Goal: Task Accomplishment & Management: Use online tool/utility

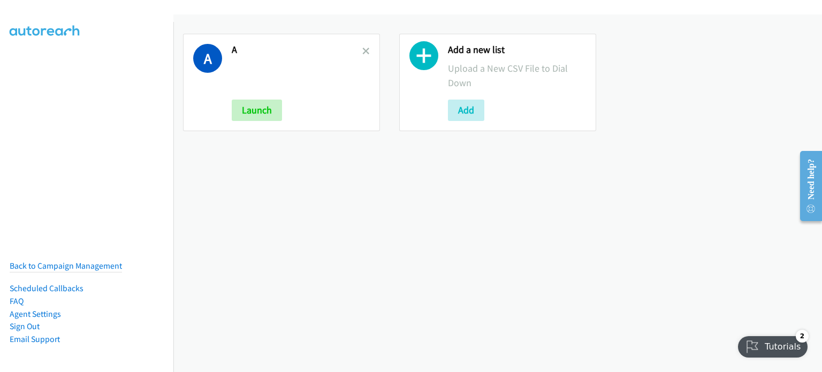
click at [257, 162] on div "A A Launch Add a new list Upload a New CSV File to Dial Down Add" at bounding box center [497, 193] width 649 height 358
click at [467, 123] on div "Add a new list Upload a New CSV File to Dial Down Add" at bounding box center [497, 82] width 197 height 97
click at [465, 115] on button "Add" at bounding box center [466, 110] width 36 height 21
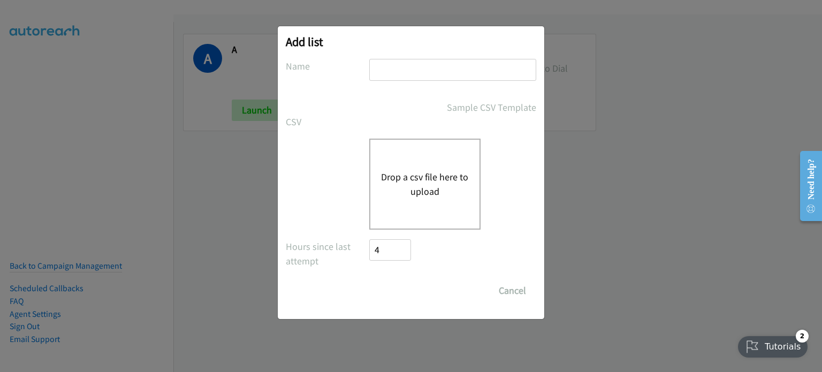
click at [401, 181] on button "Drop a csv file here to upload" at bounding box center [425, 184] width 88 height 29
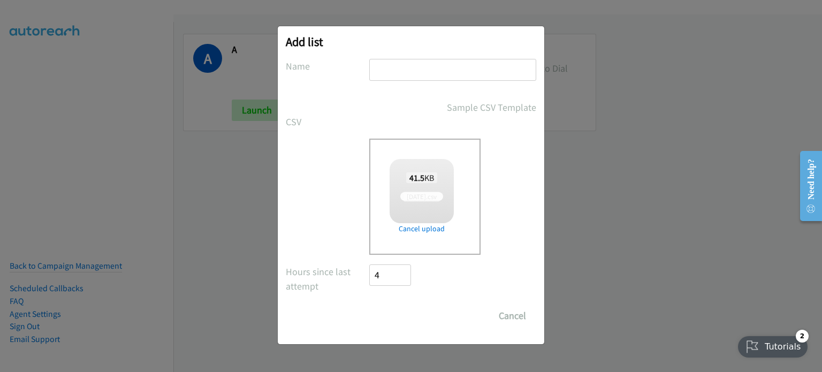
click at [405, 74] on input "text" at bounding box center [452, 70] width 167 height 22
checkbox input "true"
type input "PM"
click at [409, 314] on input "Save List" at bounding box center [397, 315] width 56 height 21
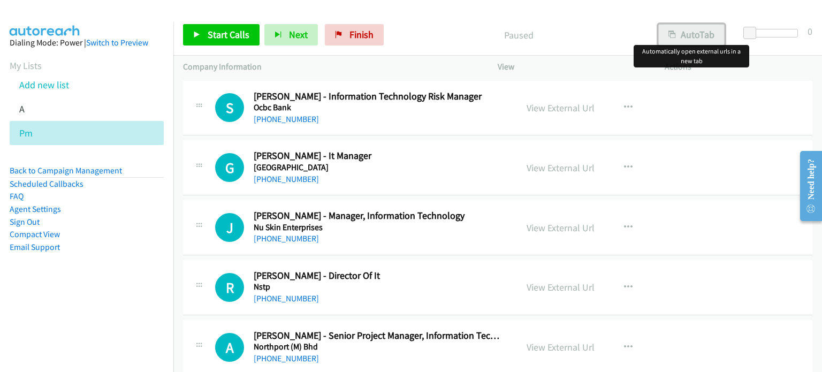
click at [691, 38] on button "AutoTab" at bounding box center [691, 34] width 66 height 21
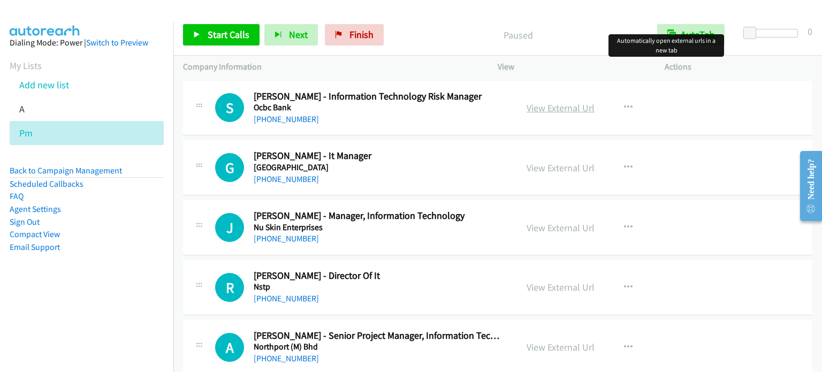
click at [575, 103] on link "View External Url" at bounding box center [561, 108] width 68 height 12
drag, startPoint x: 358, startPoint y: 29, endPoint x: 495, endPoint y: 35, distance: 137.7
click at [358, 29] on span "Finish" at bounding box center [361, 34] width 24 height 12
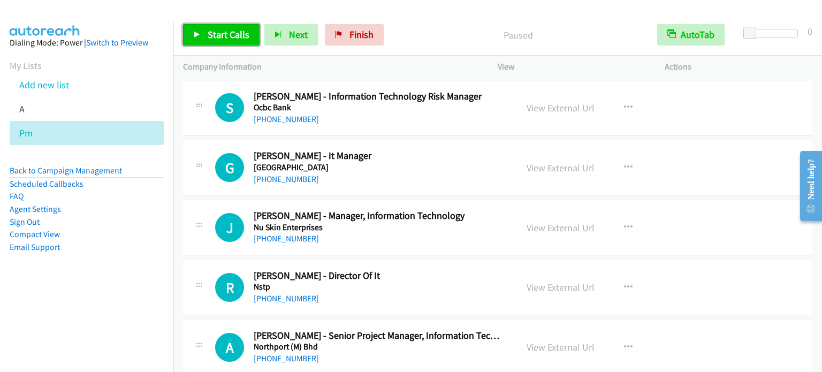
click at [245, 33] on span "Start Calls" at bounding box center [229, 34] width 42 height 12
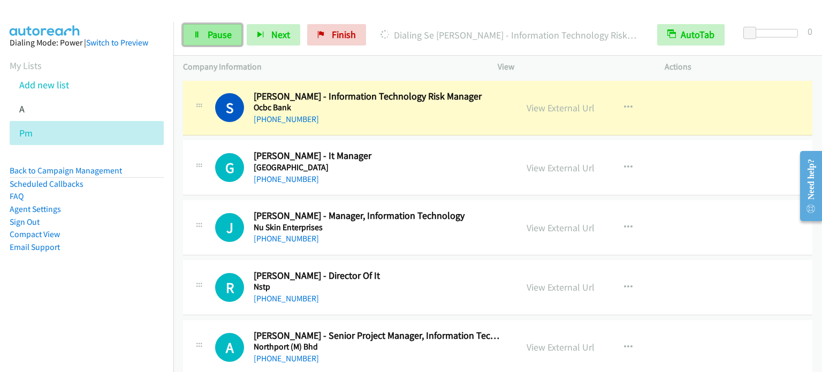
click at [237, 29] on link "Pause" at bounding box center [212, 34] width 59 height 21
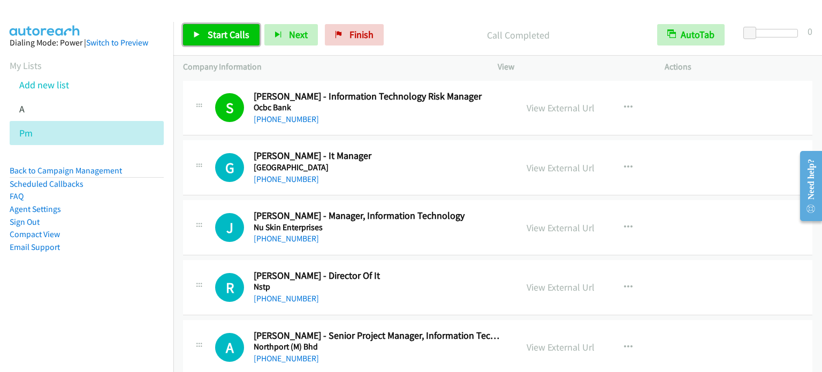
click at [192, 38] on link "Start Calls" at bounding box center [221, 34] width 77 height 21
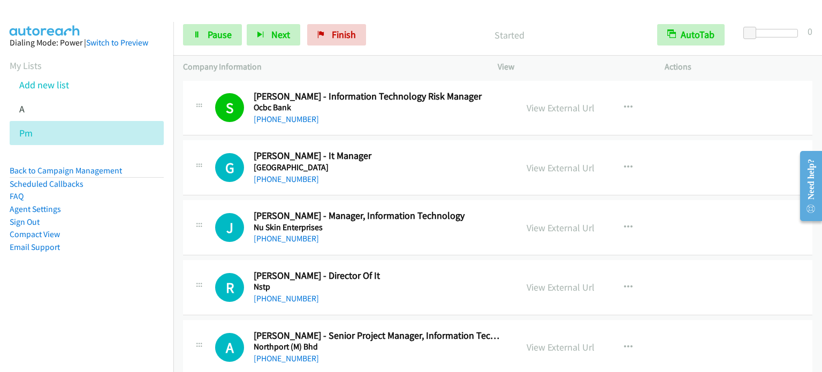
click at [141, 257] on aside "Dialing Mode: Power | Switch to Preview My Lists Add new list A Pm Back to Camp…" at bounding box center [86, 162] width 173 height 280
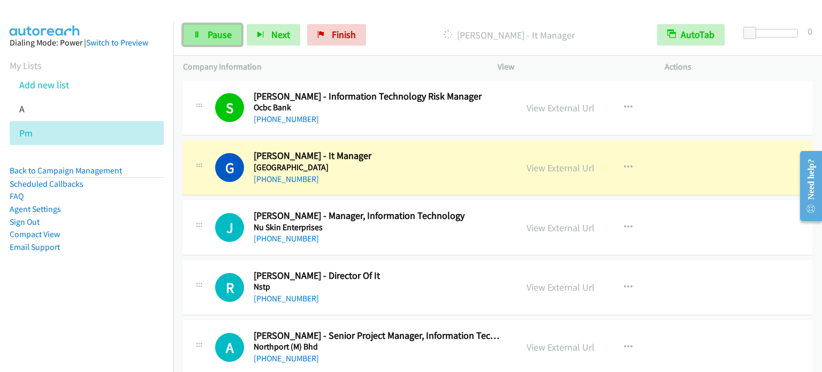
click at [215, 34] on span "Pause" at bounding box center [220, 34] width 24 height 12
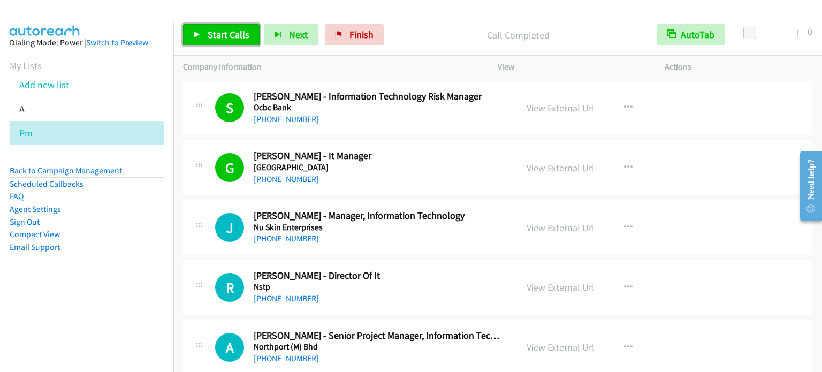
click at [238, 35] on span "Start Calls" at bounding box center [229, 34] width 42 height 12
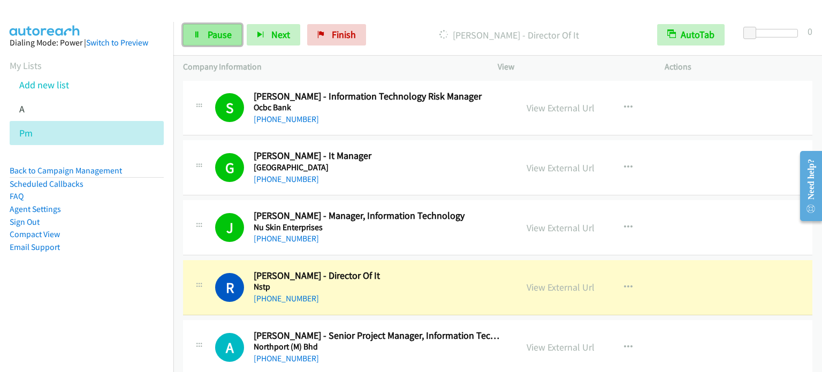
click at [208, 32] on span "Pause" at bounding box center [220, 34] width 24 height 12
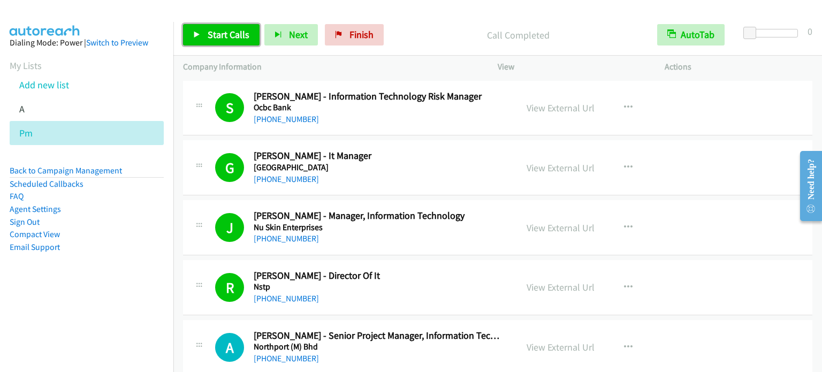
click at [230, 37] on span "Start Calls" at bounding box center [229, 34] width 42 height 12
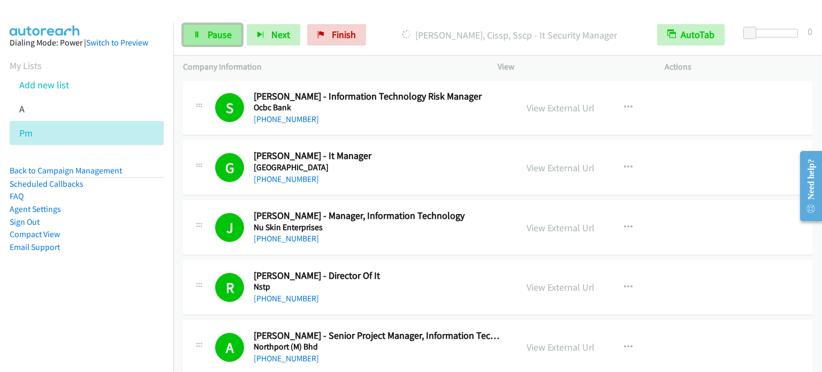
click at [212, 34] on span "Pause" at bounding box center [220, 34] width 24 height 12
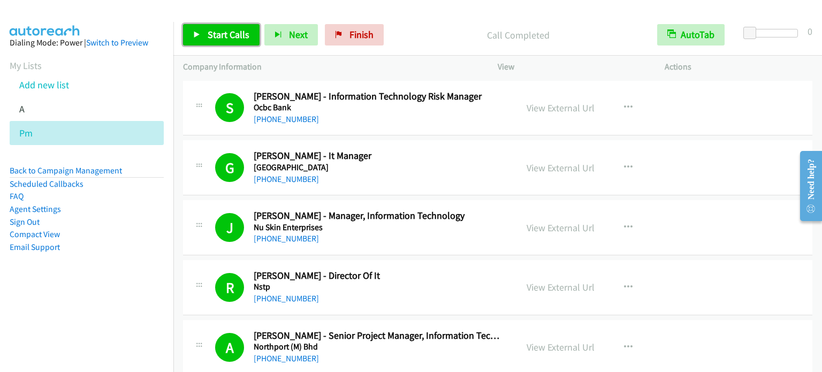
click at [249, 31] on link "Start Calls" at bounding box center [221, 34] width 77 height 21
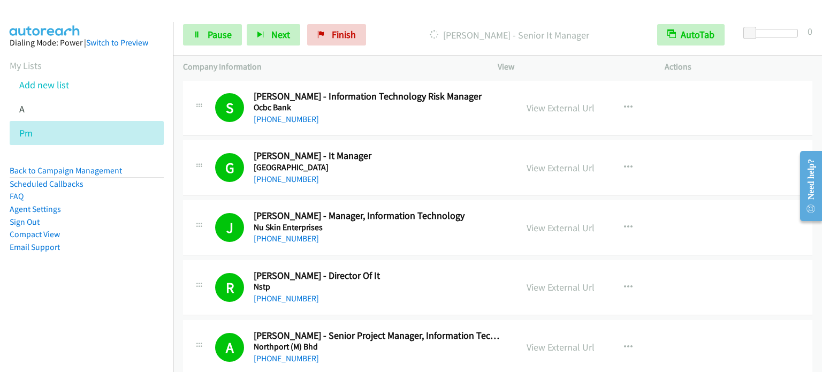
click at [90, 257] on aside "Dialing Mode: Power | Switch to Preview My Lists Add new list A Pm Back to Camp…" at bounding box center [86, 162] width 173 height 280
click at [131, 260] on aside "Dialing Mode: Power | Switch to Preview My Lists Add new list A Pm Back to Camp…" at bounding box center [86, 162] width 173 height 280
click at [112, 280] on aside "Dialing Mode: Power | Switch to Preview My Lists Add new list A Pm Back to Camp…" at bounding box center [86, 162] width 173 height 280
click at [223, 29] on span "Pause" at bounding box center [220, 34] width 24 height 12
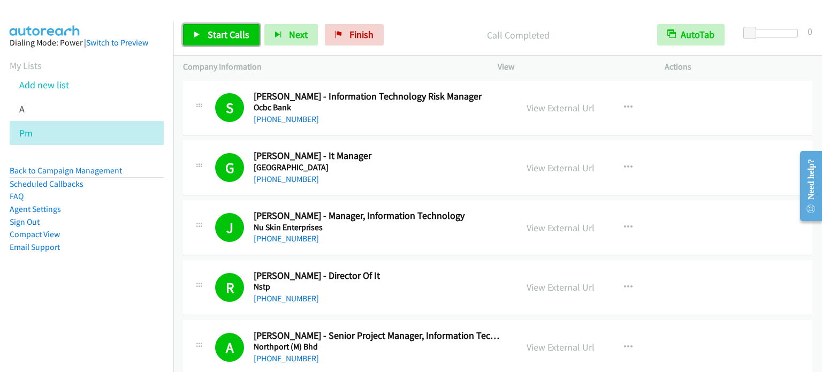
click at [216, 34] on span "Start Calls" at bounding box center [229, 34] width 42 height 12
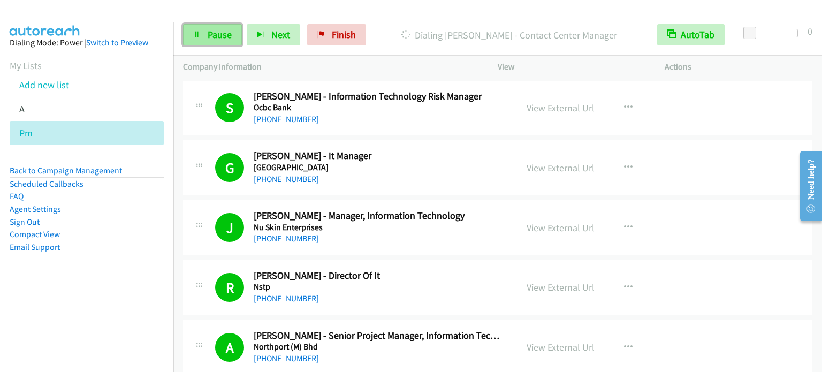
click at [211, 33] on span "Pause" at bounding box center [220, 34] width 24 height 12
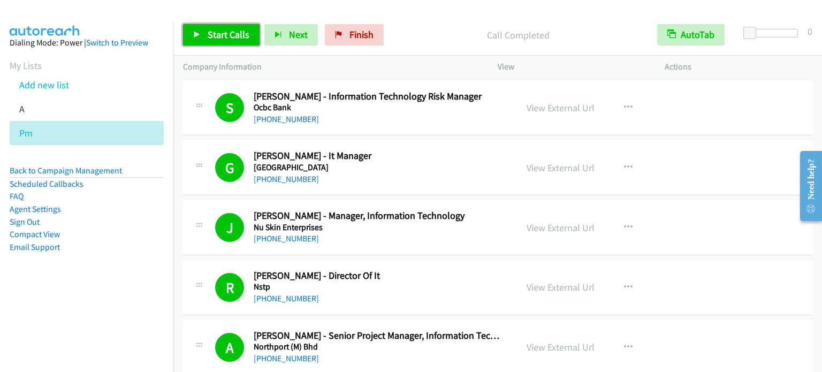
click at [223, 36] on span "Start Calls" at bounding box center [229, 34] width 42 height 12
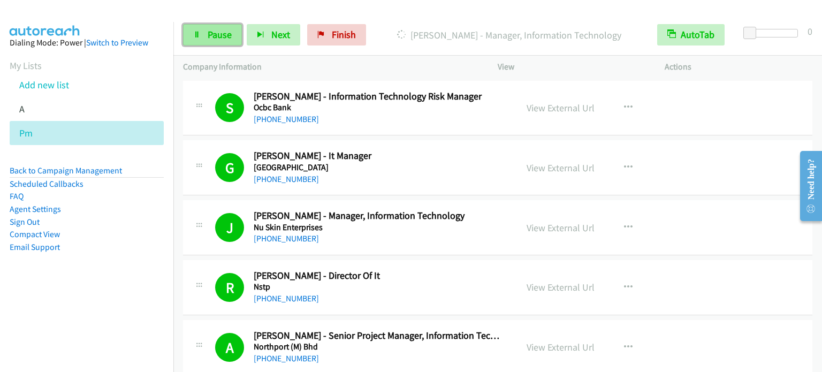
click at [224, 33] on span "Pause" at bounding box center [220, 34] width 24 height 12
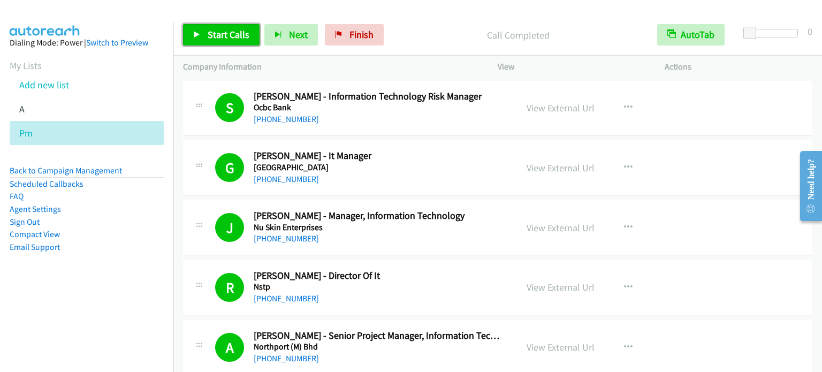
click at [228, 32] on span "Start Calls" at bounding box center [229, 34] width 42 height 12
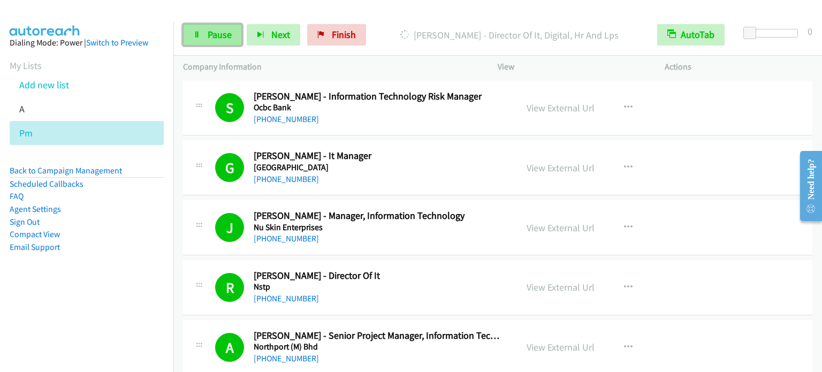
click at [212, 39] on span "Pause" at bounding box center [220, 34] width 24 height 12
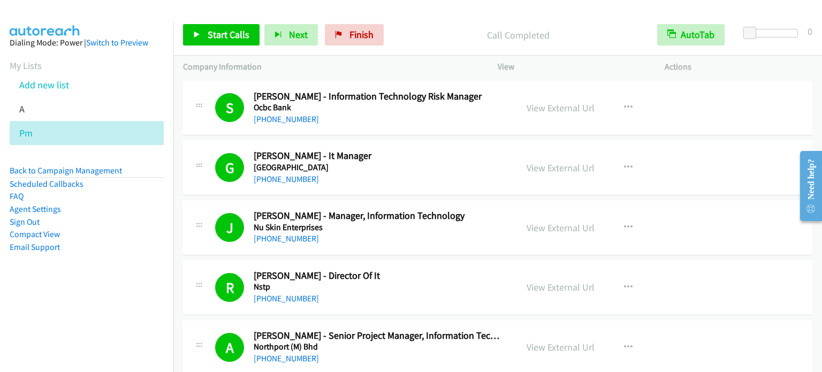
click at [73, 300] on aside "Dialing Mode: Power | Switch to Preview My Lists Add new list A Pm Back to Camp…" at bounding box center [86, 162] width 173 height 280
click at [215, 36] on span "Start Calls" at bounding box center [229, 34] width 42 height 12
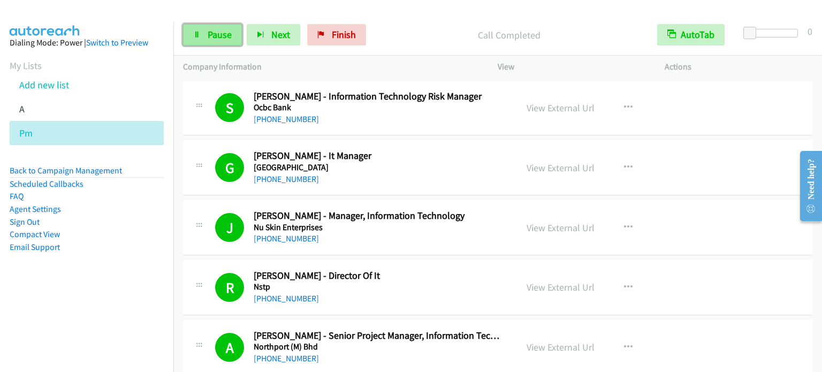
click at [208, 37] on span "Pause" at bounding box center [220, 34] width 24 height 12
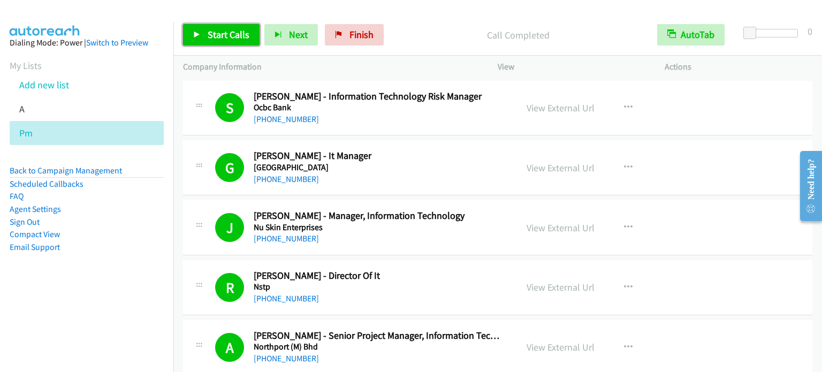
click at [231, 35] on span "Start Calls" at bounding box center [229, 34] width 42 height 12
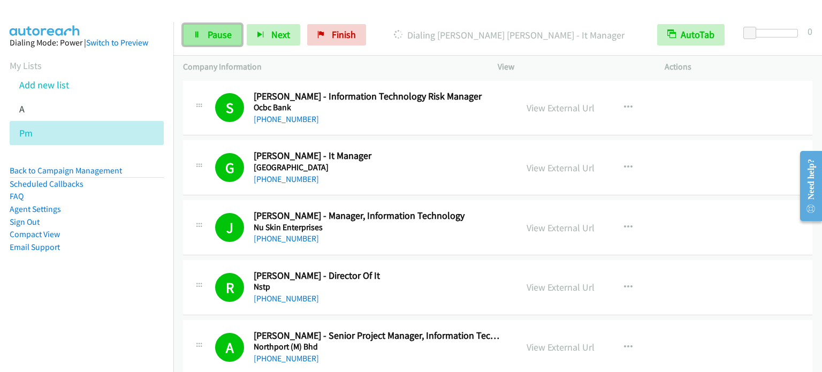
click at [219, 36] on span "Pause" at bounding box center [220, 34] width 24 height 12
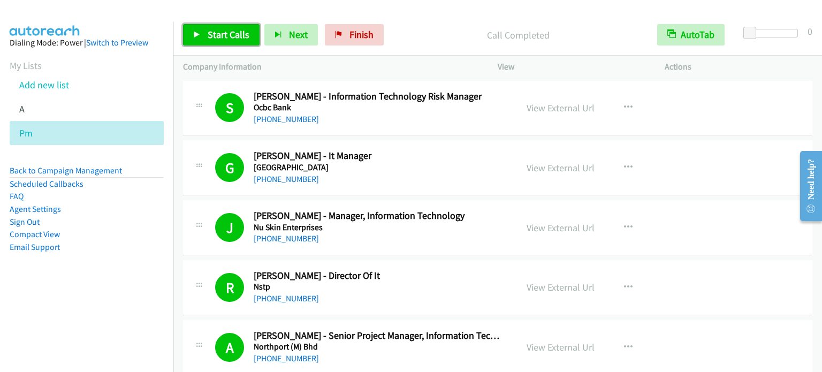
click at [242, 29] on span "Start Calls" at bounding box center [229, 34] width 42 height 12
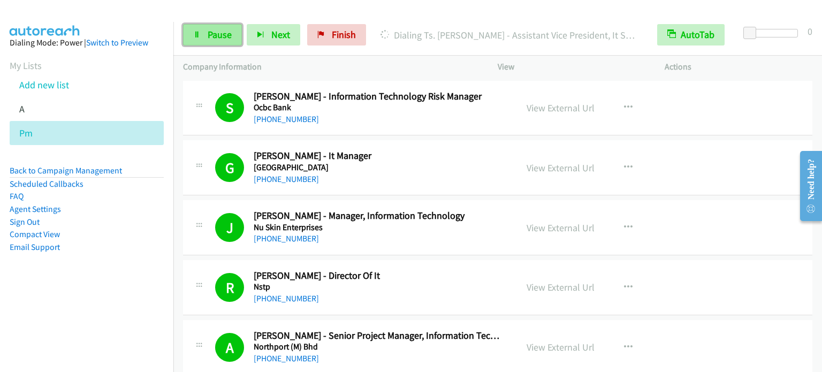
click at [216, 36] on span "Pause" at bounding box center [220, 34] width 24 height 12
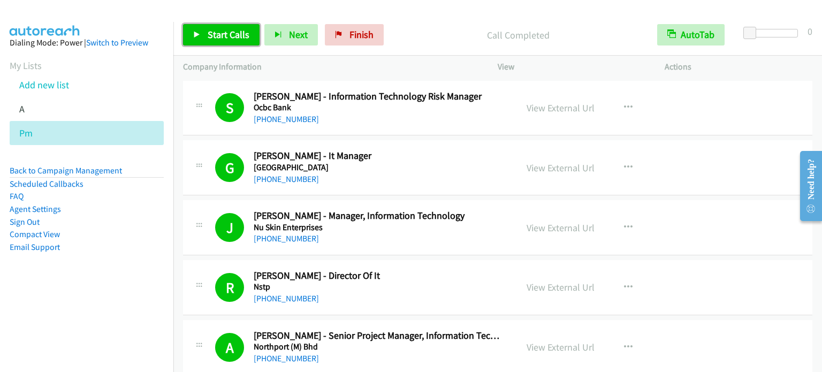
click at [206, 43] on link "Start Calls" at bounding box center [221, 34] width 77 height 21
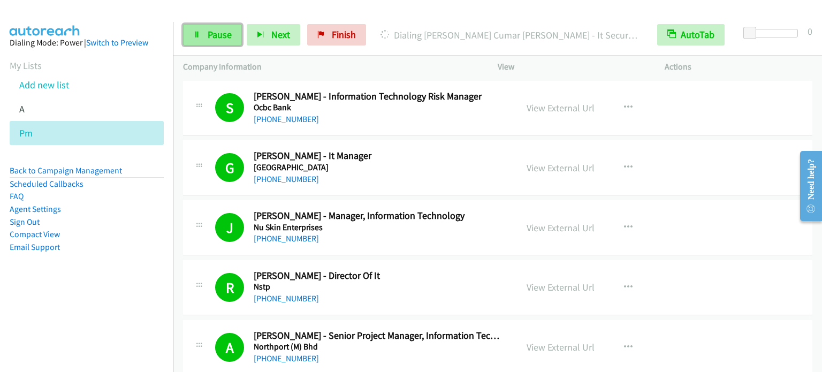
click at [222, 36] on span "Pause" at bounding box center [220, 34] width 24 height 12
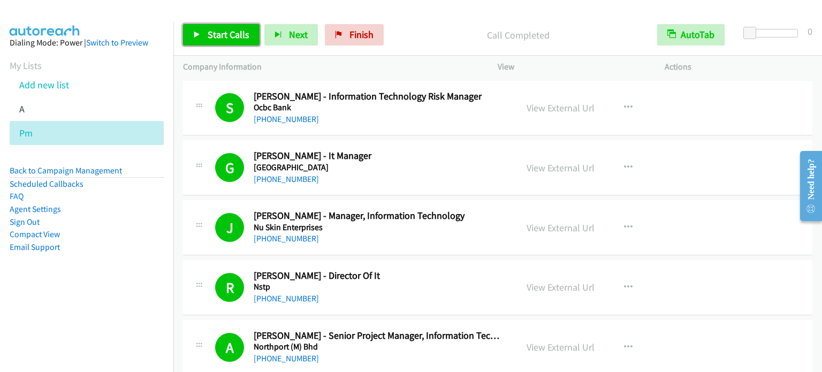
click at [233, 32] on span "Start Calls" at bounding box center [229, 34] width 42 height 12
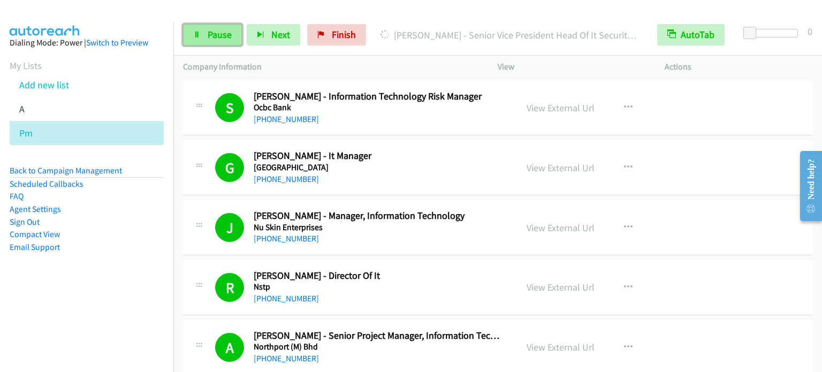
click at [201, 43] on link "Pause" at bounding box center [212, 34] width 59 height 21
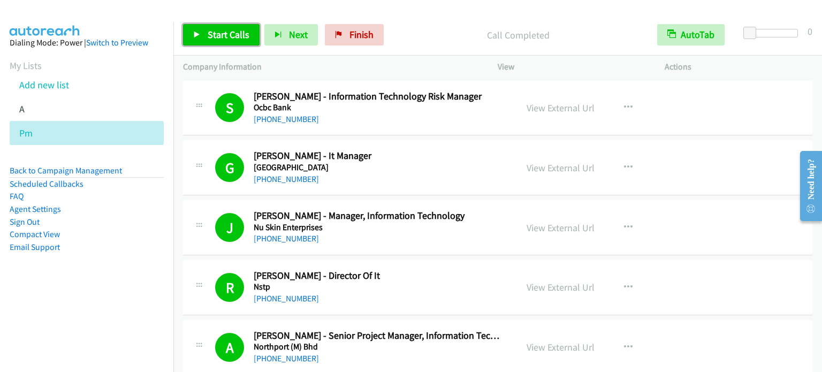
click at [229, 33] on span "Start Calls" at bounding box center [229, 34] width 42 height 12
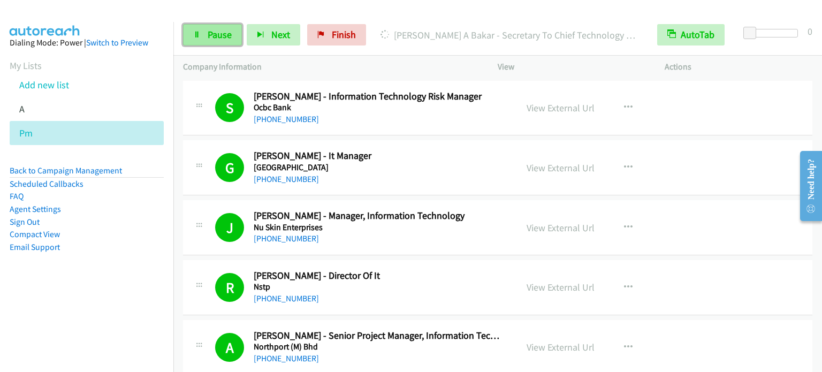
click at [223, 37] on span "Pause" at bounding box center [220, 34] width 24 height 12
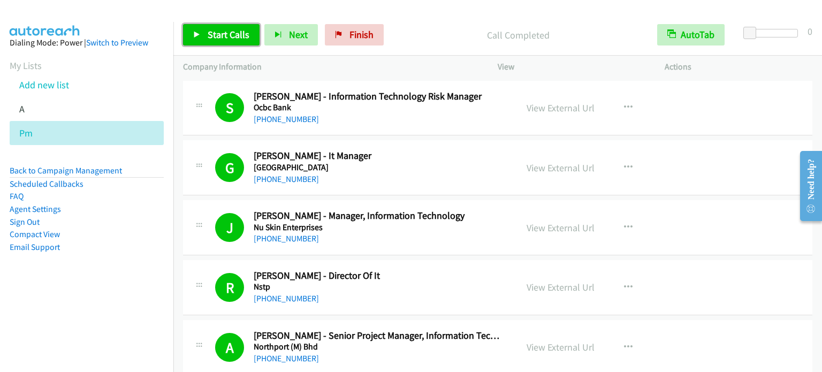
click at [223, 34] on span "Start Calls" at bounding box center [229, 34] width 42 height 12
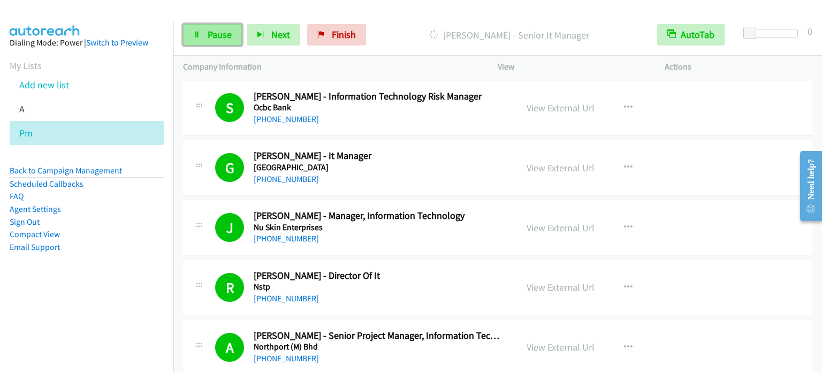
click at [228, 31] on span "Pause" at bounding box center [220, 34] width 24 height 12
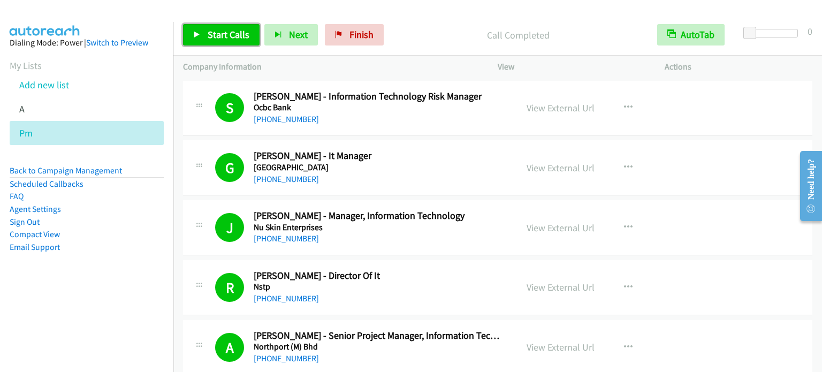
click at [226, 34] on span "Start Calls" at bounding box center [229, 34] width 42 height 12
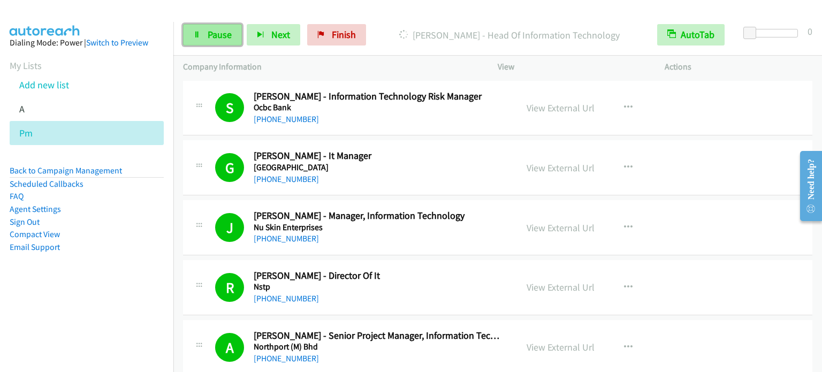
click at [203, 30] on link "Pause" at bounding box center [212, 34] width 59 height 21
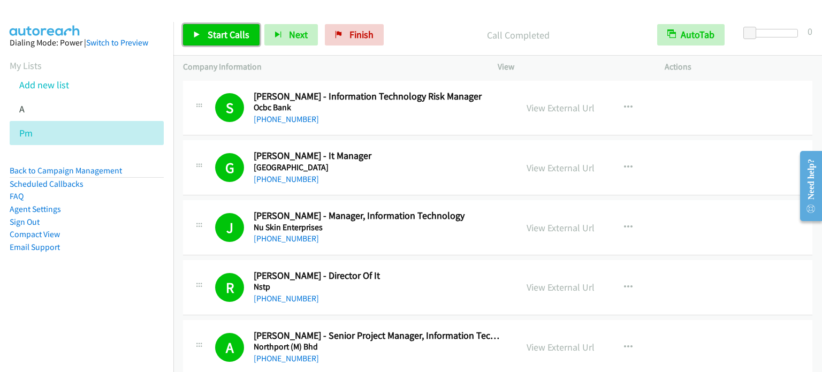
click at [219, 37] on span "Start Calls" at bounding box center [229, 34] width 42 height 12
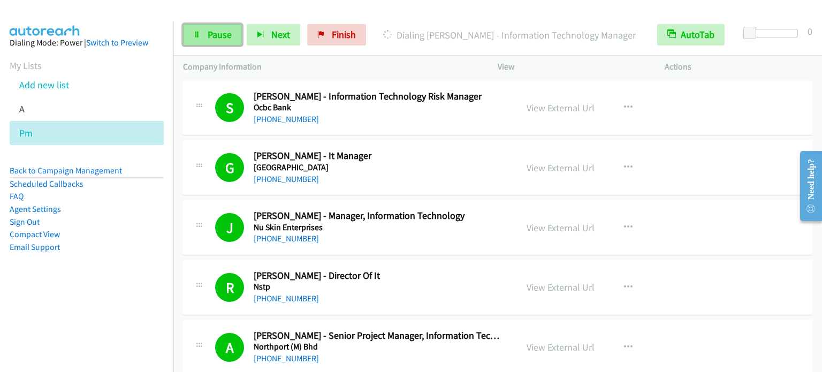
click at [218, 36] on span "Pause" at bounding box center [220, 34] width 24 height 12
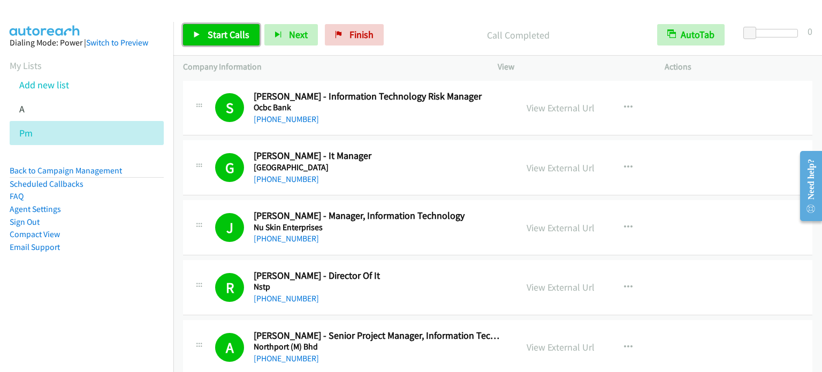
click at [231, 32] on span "Start Calls" at bounding box center [229, 34] width 42 height 12
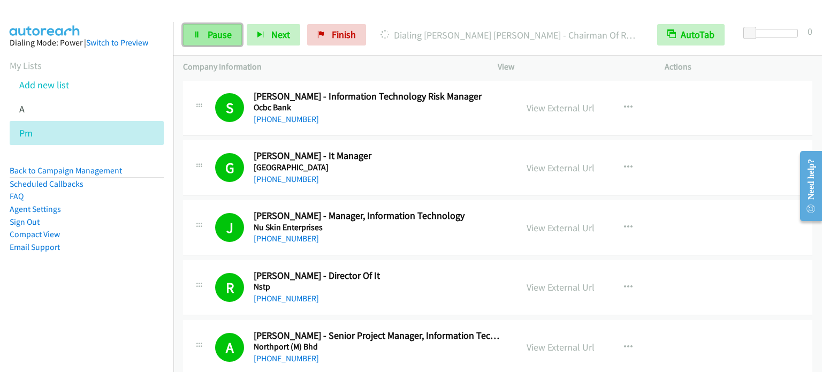
click at [216, 36] on span "Pause" at bounding box center [220, 34] width 24 height 12
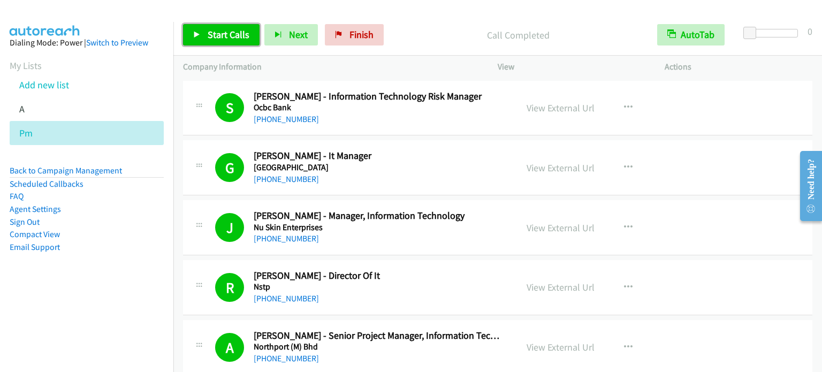
click at [228, 29] on span "Start Calls" at bounding box center [229, 34] width 42 height 12
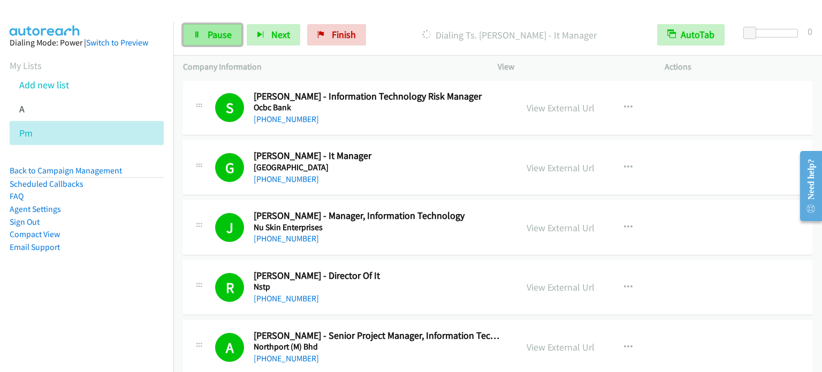
click at [212, 37] on span "Pause" at bounding box center [220, 34] width 24 height 12
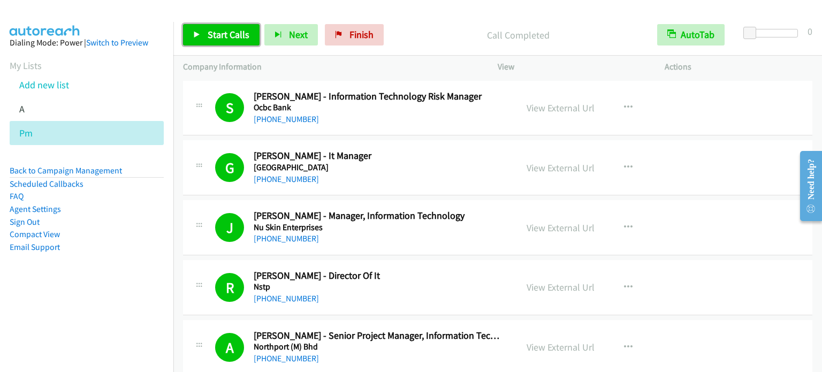
click at [233, 31] on span "Start Calls" at bounding box center [229, 34] width 42 height 12
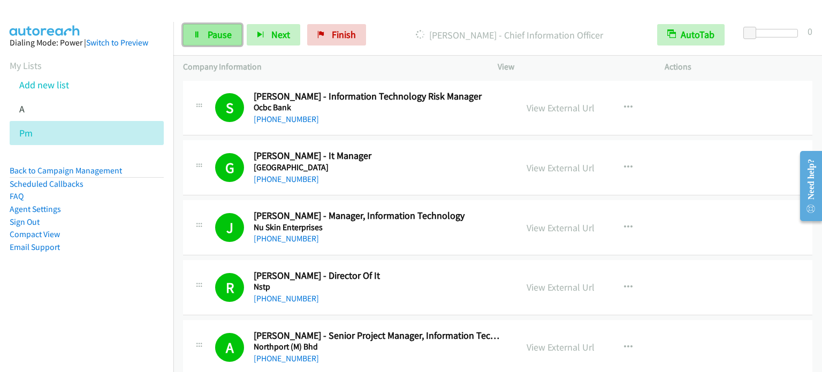
click at [210, 44] on link "Pause" at bounding box center [212, 34] width 59 height 21
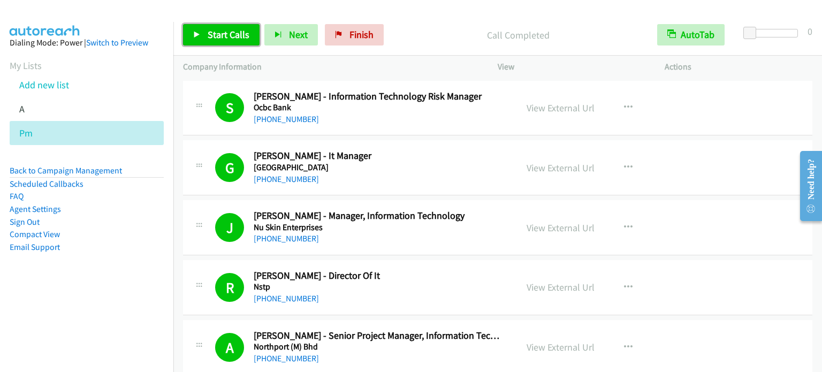
click at [240, 24] on link "Start Calls" at bounding box center [221, 34] width 77 height 21
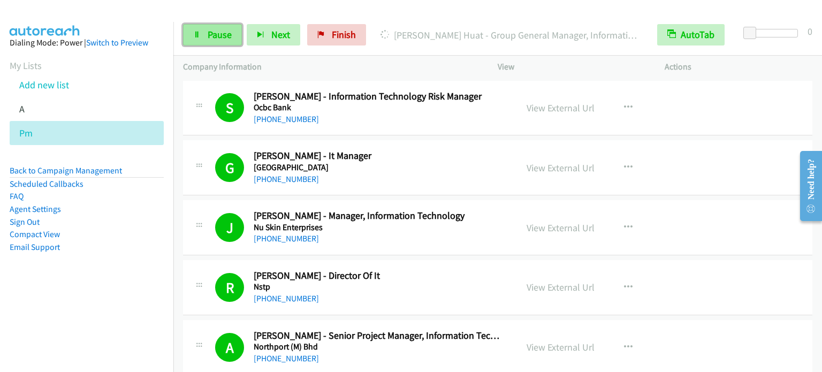
click at [222, 32] on span "Pause" at bounding box center [220, 34] width 24 height 12
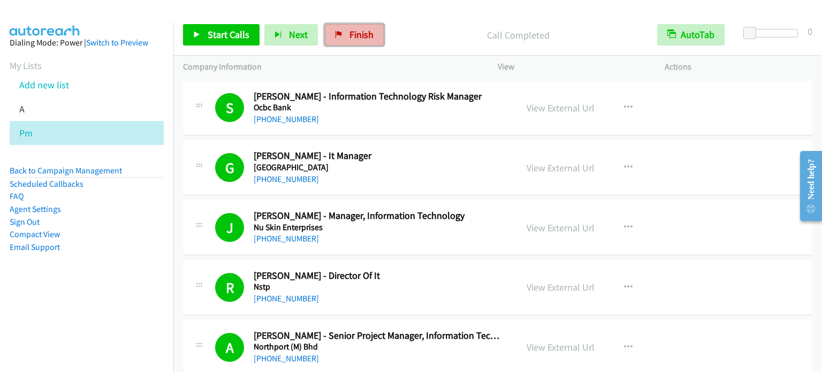
click at [343, 37] on link "Finish" at bounding box center [354, 34] width 59 height 21
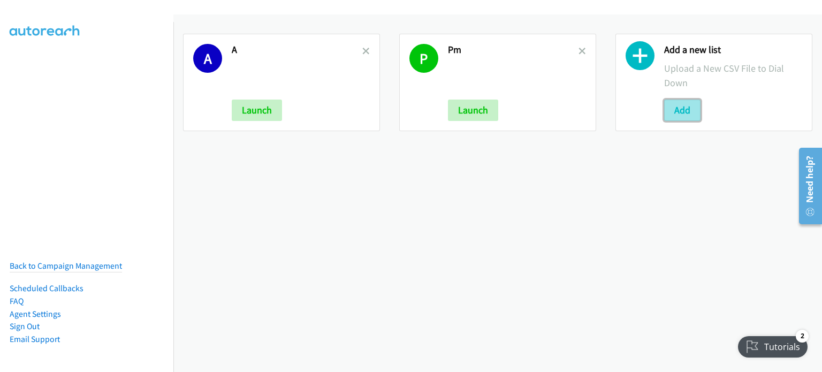
click at [685, 104] on button "Add" at bounding box center [682, 110] width 36 height 21
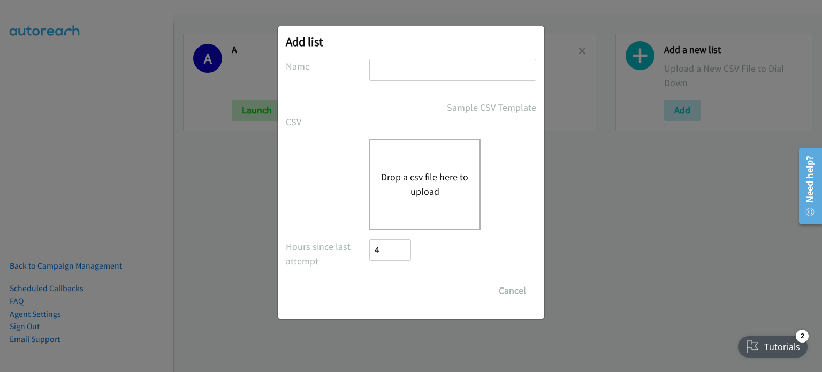
click at [438, 173] on button "Drop a csv file here to upload" at bounding box center [425, 184] width 88 height 29
click at [508, 295] on button "Cancel" at bounding box center [513, 290] width 48 height 21
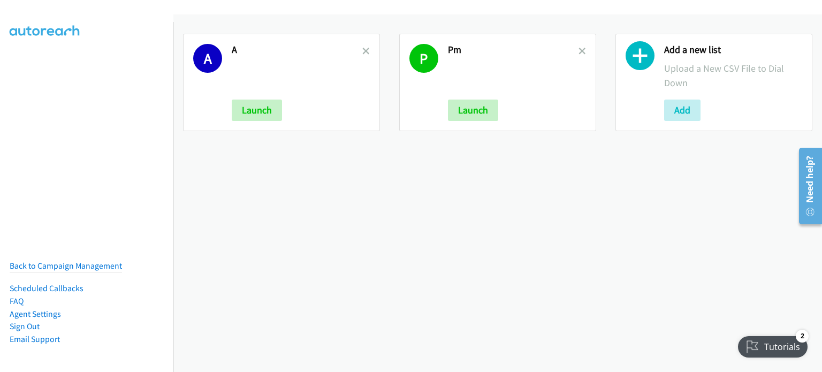
click at [227, 192] on div "A A Launch P Pm Launch Add a new list Upload a New CSV File to Dial Down Add" at bounding box center [497, 193] width 649 height 358
click at [687, 106] on button "Add" at bounding box center [682, 110] width 36 height 21
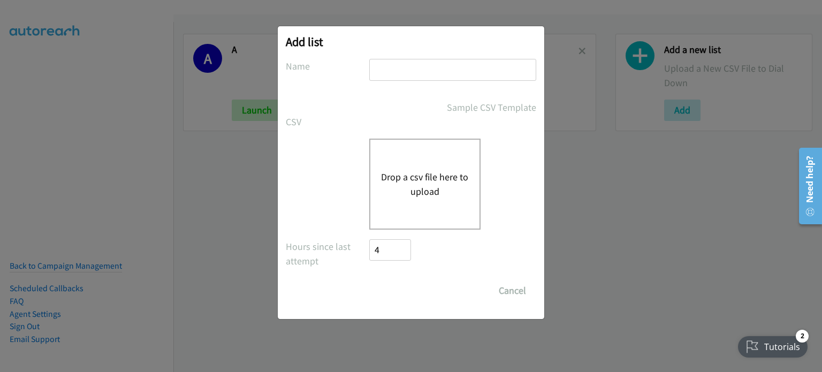
click at [412, 168] on div "Drop a csv file here to upload" at bounding box center [424, 184] width 111 height 91
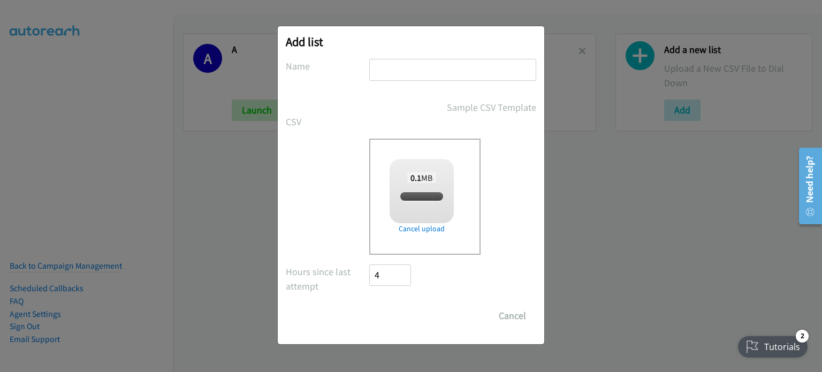
click at [421, 68] on input "text" at bounding box center [452, 70] width 167 height 22
checkbox input "true"
type input "net"
click at [416, 310] on input "Save List" at bounding box center [397, 315] width 56 height 21
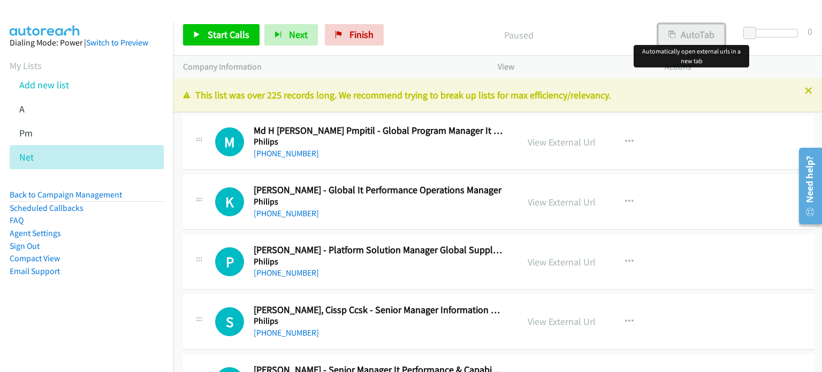
click at [710, 30] on button "AutoTab" at bounding box center [691, 34] width 66 height 21
click at [582, 141] on link "View External Url" at bounding box center [562, 142] width 68 height 12
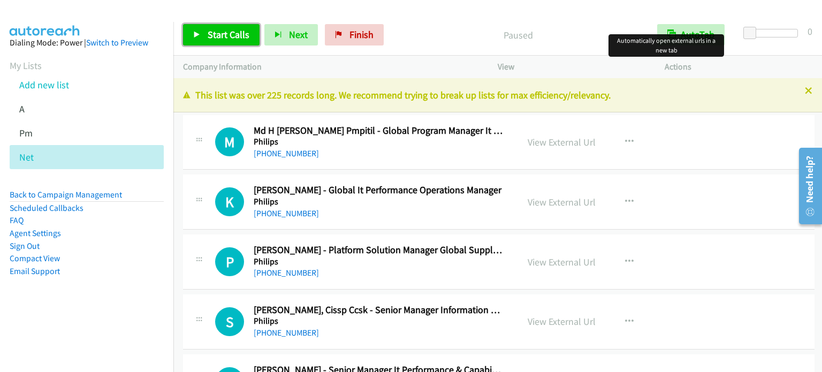
click at [229, 32] on span "Start Calls" at bounding box center [229, 34] width 42 height 12
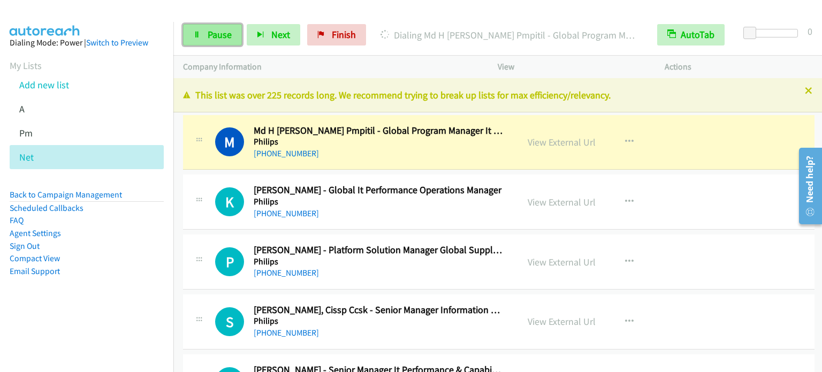
click at [207, 40] on link "Pause" at bounding box center [212, 34] width 59 height 21
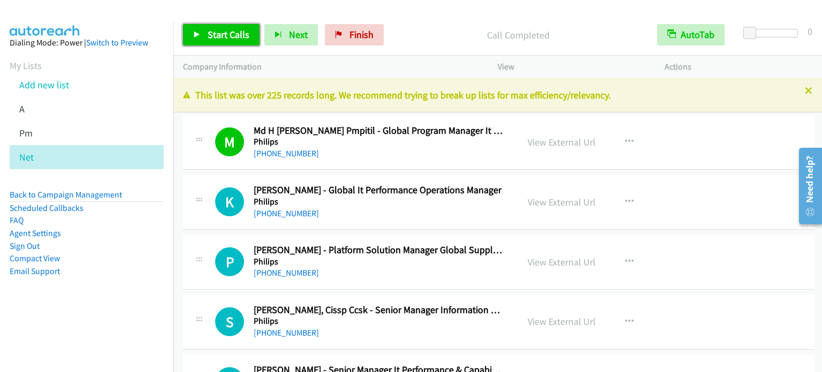
click at [223, 36] on span "Start Calls" at bounding box center [229, 34] width 42 height 12
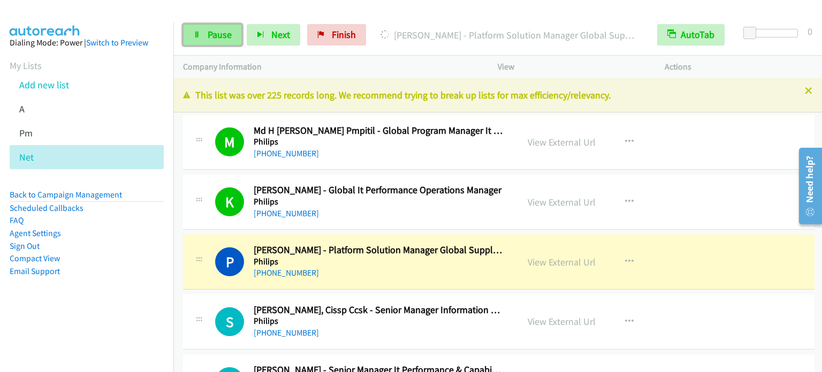
click at [214, 35] on span "Pause" at bounding box center [220, 34] width 24 height 12
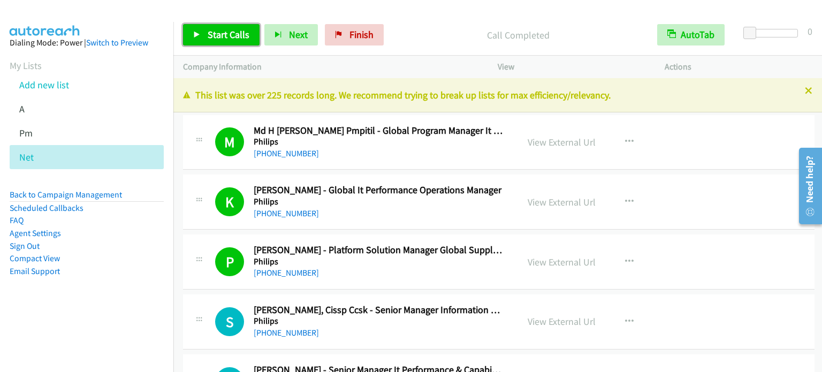
click at [237, 32] on span "Start Calls" at bounding box center [229, 34] width 42 height 12
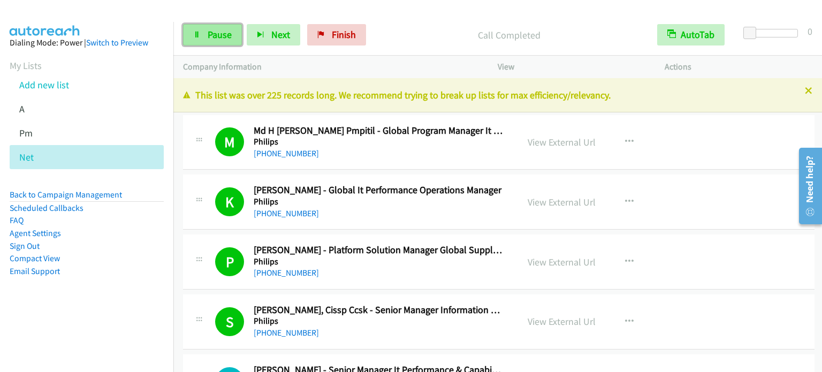
click at [217, 38] on span "Pause" at bounding box center [220, 34] width 24 height 12
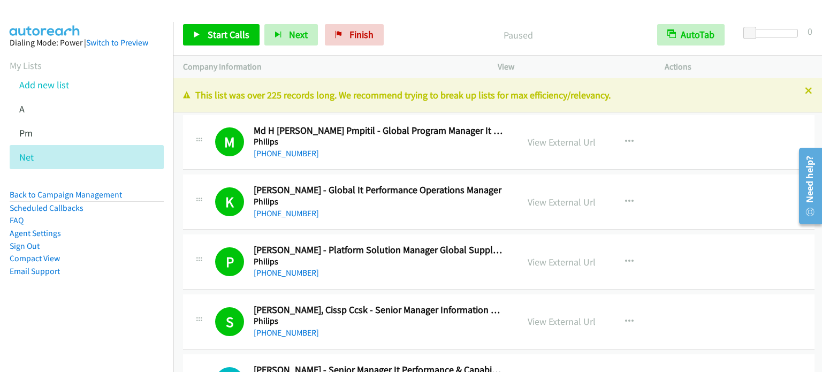
click at [138, 307] on aside "Dialing Mode: Power | Switch to Preview My Lists Add new list A Pm Net Back to …" at bounding box center [86, 174] width 173 height 304
click at [218, 31] on span "Start Calls" at bounding box center [229, 34] width 42 height 12
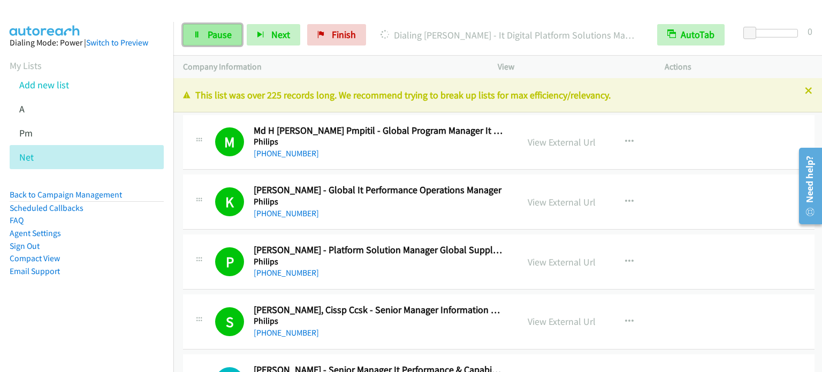
click at [223, 36] on span "Pause" at bounding box center [220, 34] width 24 height 12
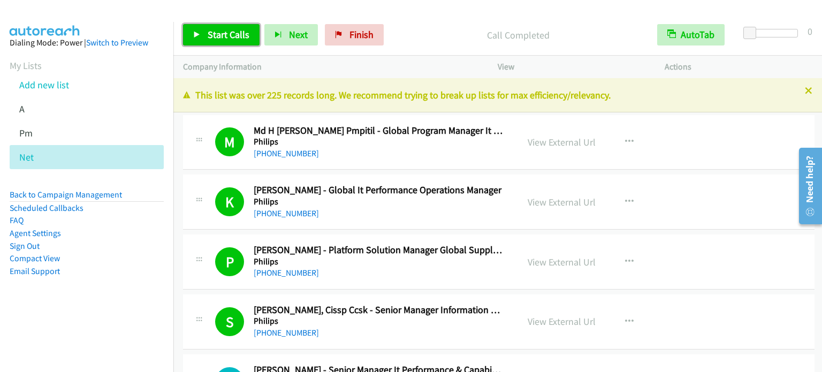
click at [212, 33] on span "Start Calls" at bounding box center [229, 34] width 42 height 12
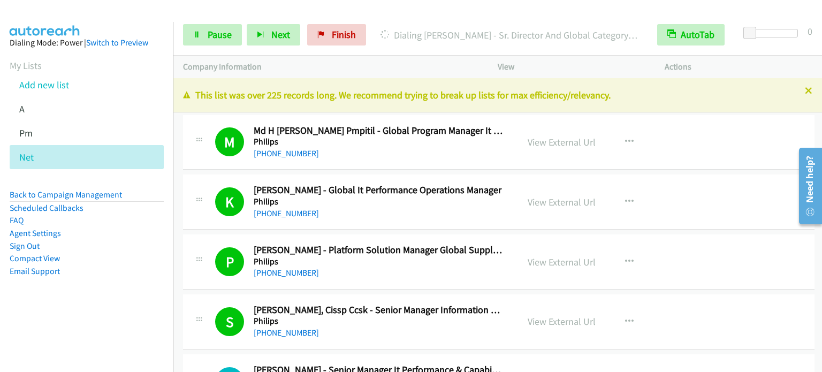
click at [46, 297] on aside "Dialing Mode: Power | Switch to Preview My Lists Add new list A Pm Net Back to …" at bounding box center [86, 174] width 173 height 304
click at [223, 35] on span "Pause" at bounding box center [220, 34] width 24 height 12
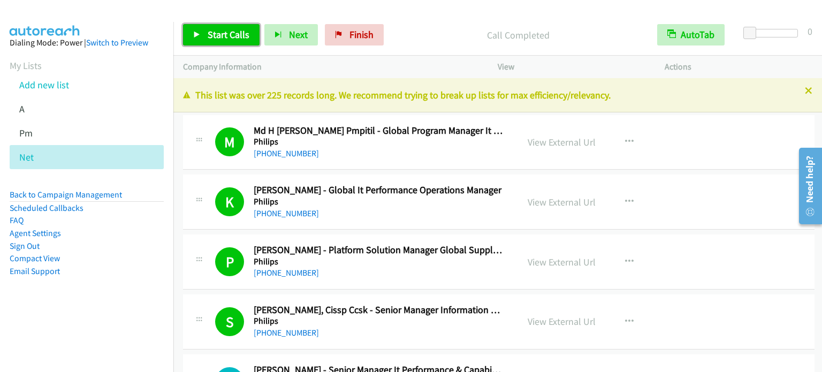
click at [195, 35] on icon at bounding box center [196, 35] width 7 height 7
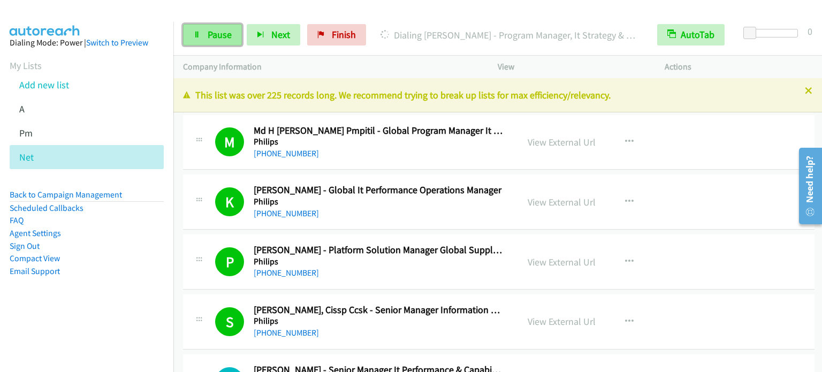
click at [207, 43] on link "Pause" at bounding box center [212, 34] width 59 height 21
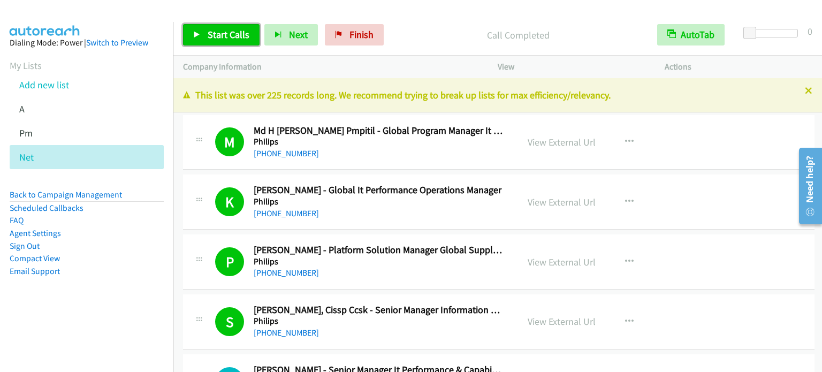
click at [231, 34] on span "Start Calls" at bounding box center [229, 34] width 42 height 12
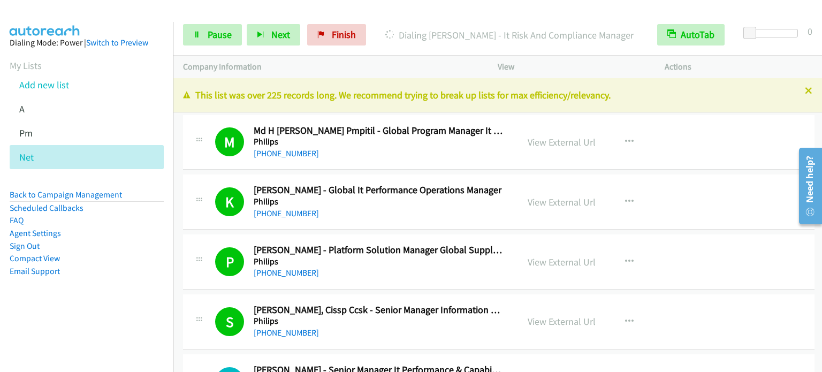
click at [151, 236] on li "Agent Settings" at bounding box center [87, 233] width 154 height 13
click at [220, 32] on span "Pause" at bounding box center [220, 34] width 24 height 12
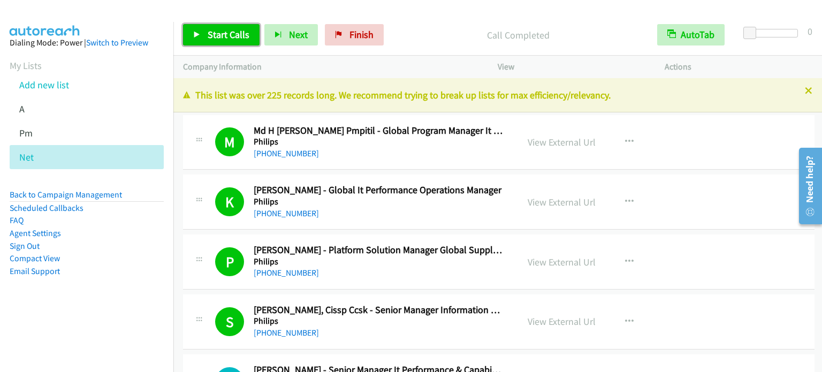
click at [216, 36] on span "Start Calls" at bounding box center [229, 34] width 42 height 12
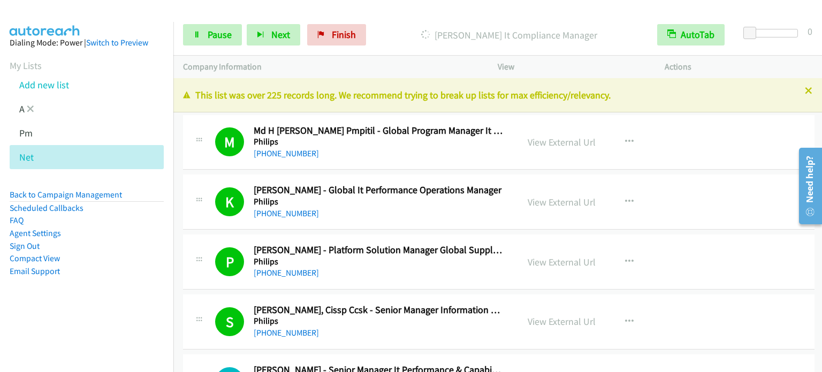
drag, startPoint x: 101, startPoint y: 312, endPoint x: 120, endPoint y: 104, distance: 209.0
click at [101, 312] on aside "Dialing Mode: Power | Switch to Preview My Lists Add new list A Pm Net Back to …" at bounding box center [86, 174] width 173 height 304
click at [218, 30] on span "Pause" at bounding box center [220, 34] width 24 height 12
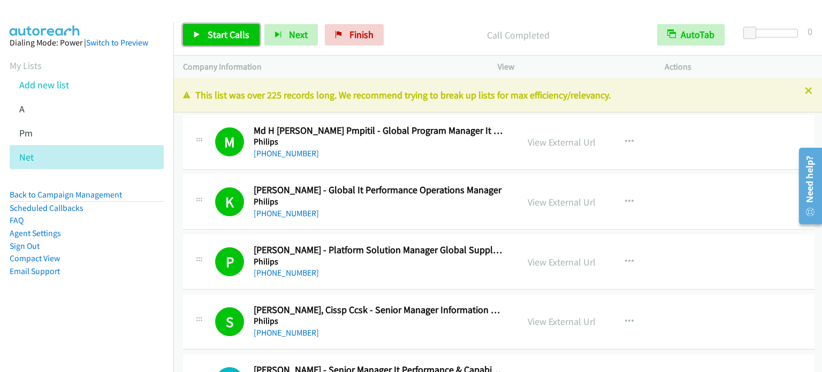
click at [201, 34] on link "Start Calls" at bounding box center [221, 34] width 77 height 21
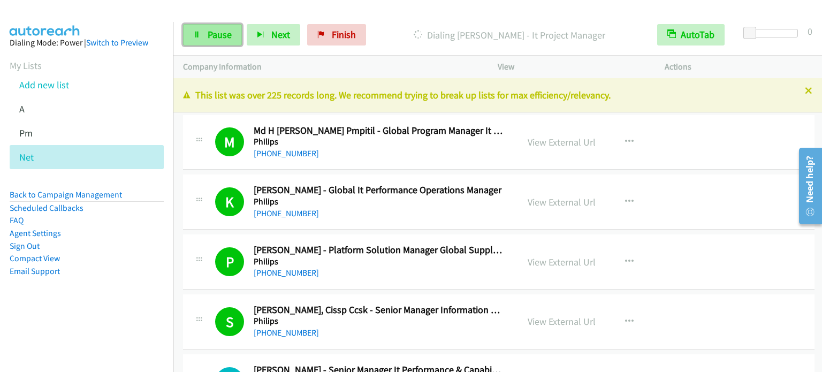
click at [216, 31] on span "Pause" at bounding box center [220, 34] width 24 height 12
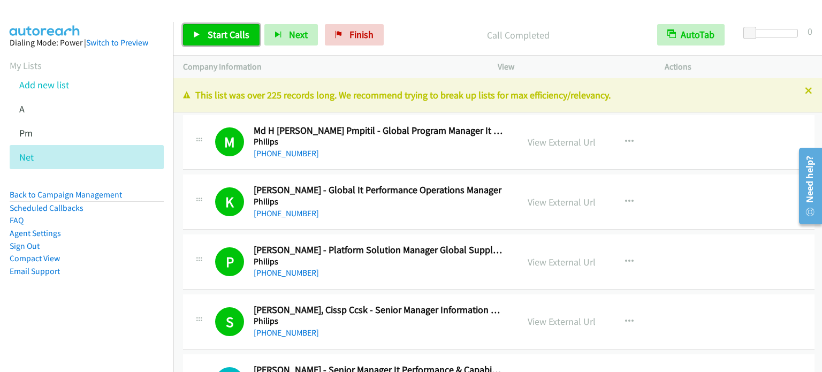
click at [220, 35] on span "Start Calls" at bounding box center [229, 34] width 42 height 12
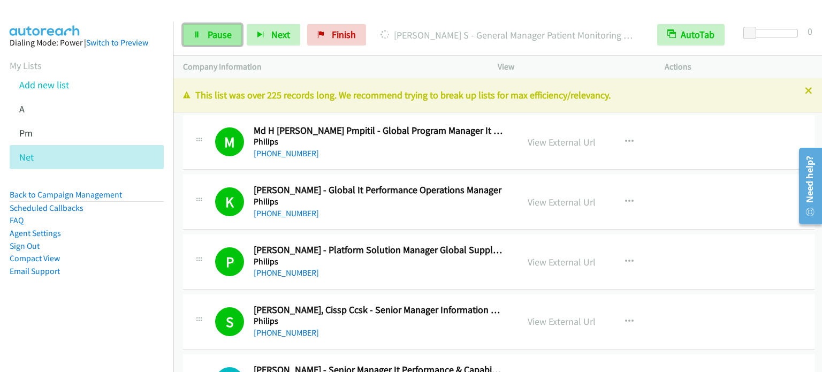
click at [225, 29] on span "Pause" at bounding box center [220, 34] width 24 height 12
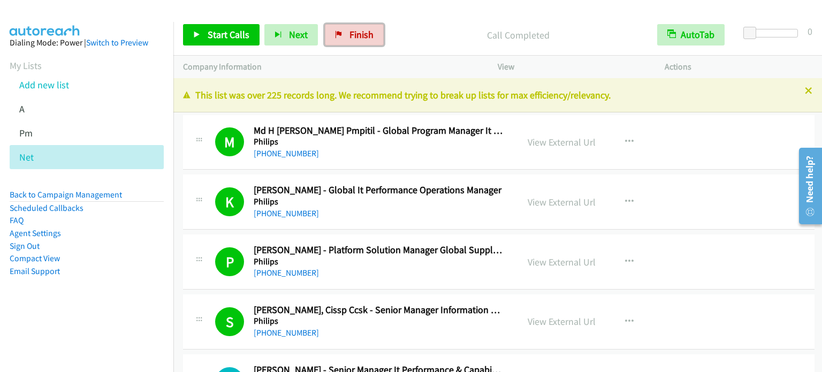
drag, startPoint x: 356, startPoint y: 40, endPoint x: 460, endPoint y: 39, distance: 103.8
click at [356, 40] on span "Finish" at bounding box center [361, 34] width 24 height 12
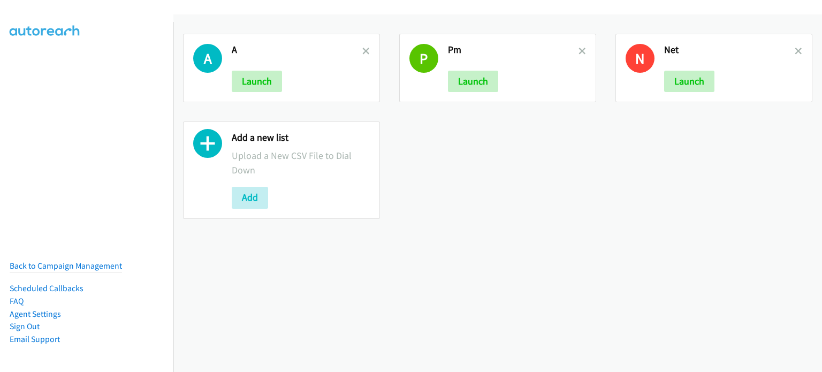
click at [228, 293] on div "A A Launch P Pm Launch N Net Launch Add a new list Upload a New CSV File to Dia…" at bounding box center [497, 193] width 649 height 358
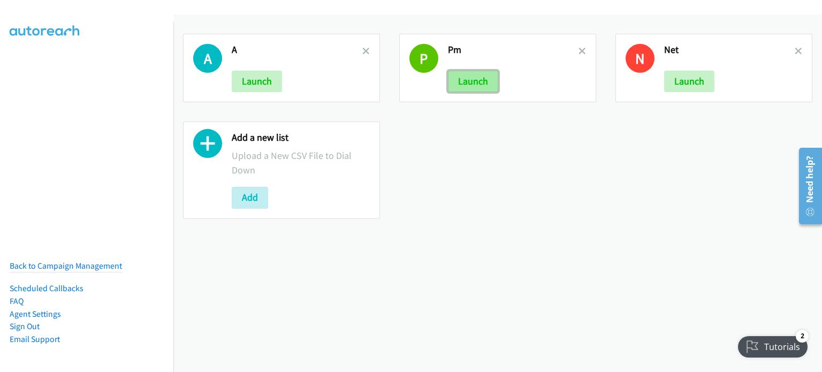
click at [474, 82] on button "Launch" at bounding box center [473, 81] width 50 height 21
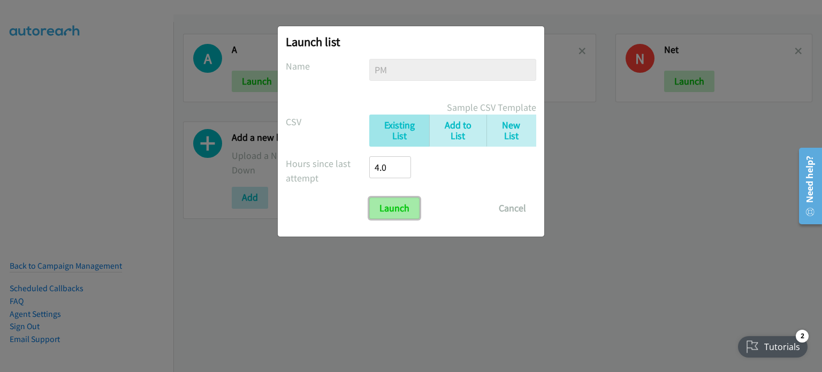
click at [404, 207] on input "Launch" at bounding box center [394, 207] width 50 height 21
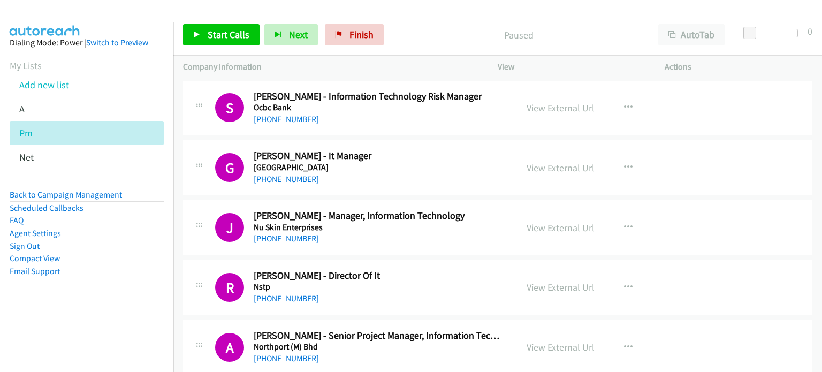
click at [119, 272] on li "Email Support" at bounding box center [87, 271] width 154 height 13
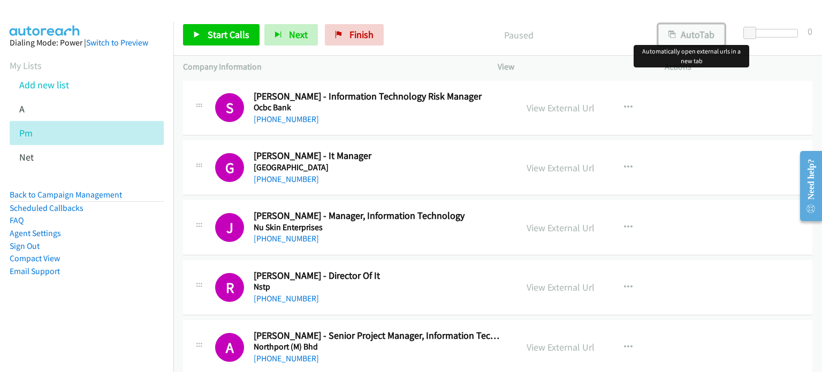
click at [694, 39] on button "AutoTab" at bounding box center [691, 34] width 66 height 21
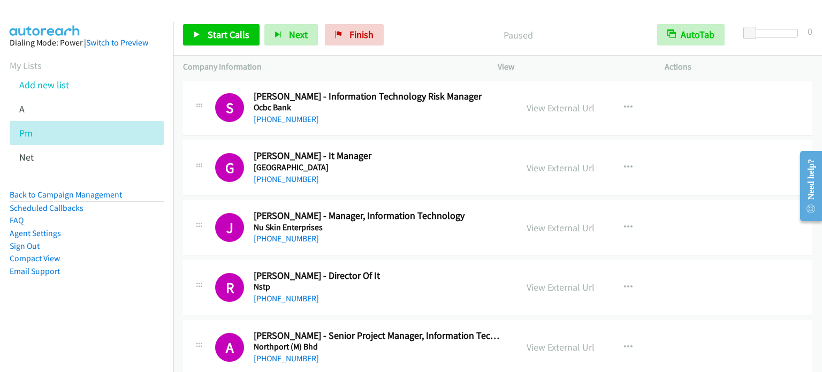
click at [594, 29] on p "Paused" at bounding box center [518, 35] width 240 height 14
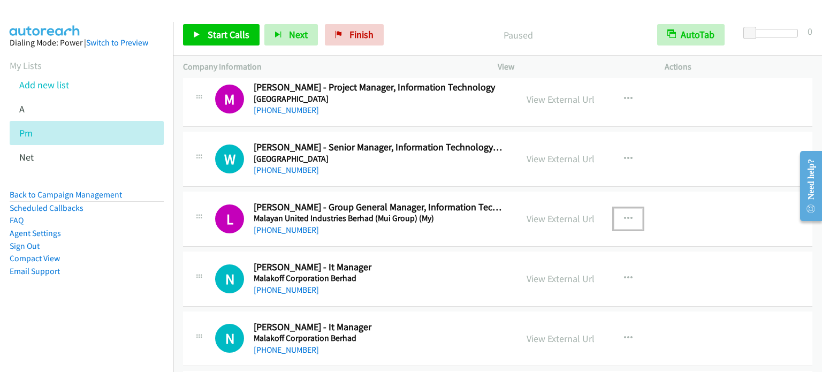
click at [626, 215] on icon "button" at bounding box center [628, 219] width 9 height 9
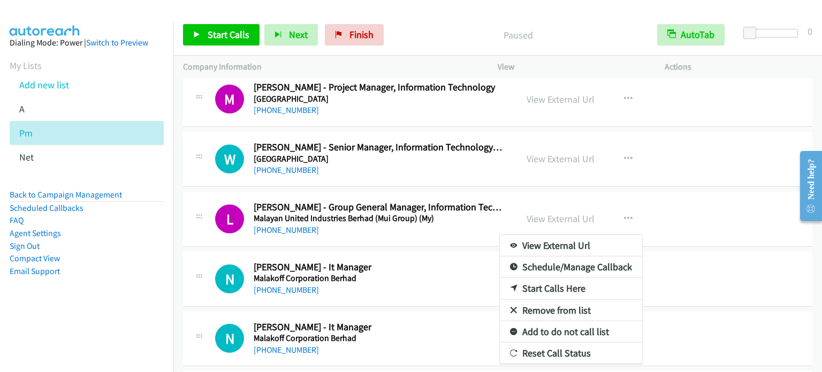
click at [123, 287] on aside "Dialing Mode: Power | Switch to Preview My Lists Add new list A Pm Net Back to …" at bounding box center [86, 174] width 173 height 304
click at [621, 208] on div at bounding box center [411, 186] width 822 height 372
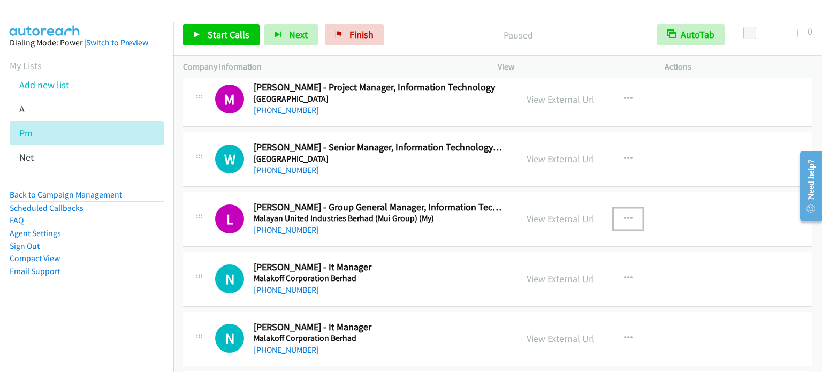
click at [624, 215] on icon "button" at bounding box center [628, 219] width 9 height 9
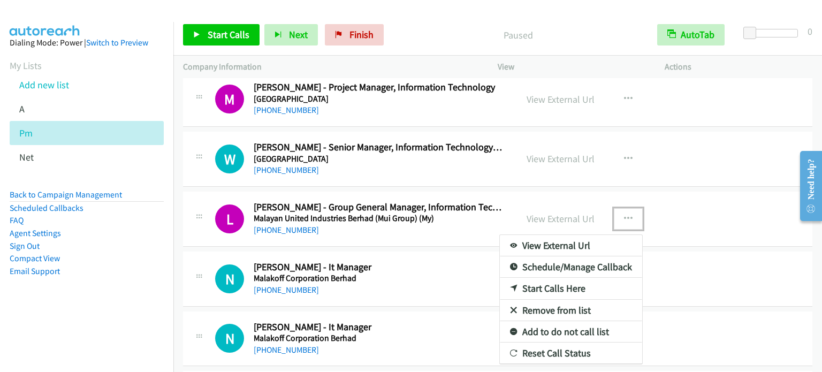
click at [553, 279] on link "Start Calls Here" at bounding box center [571, 288] width 142 height 21
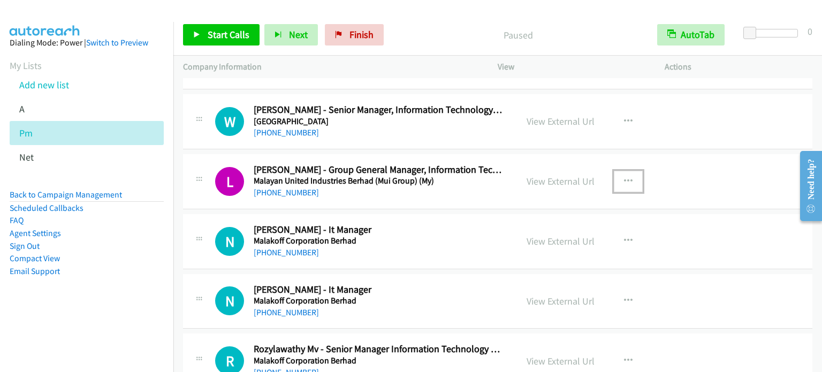
scroll to position [4610, 0]
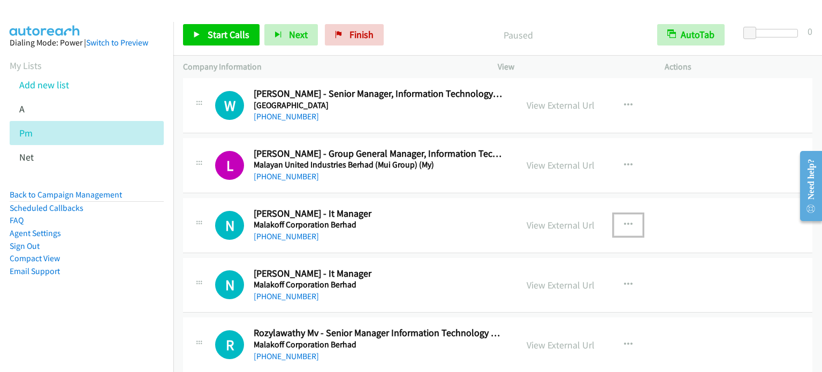
click at [626, 220] on icon "button" at bounding box center [628, 224] width 9 height 9
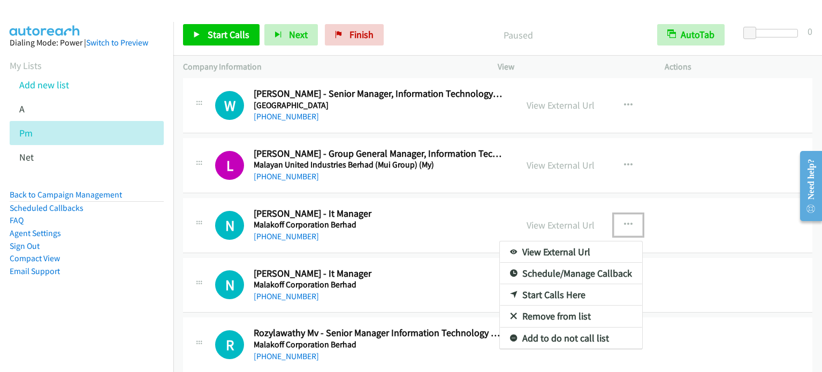
click at [561, 285] on link "Start Calls Here" at bounding box center [571, 294] width 142 height 21
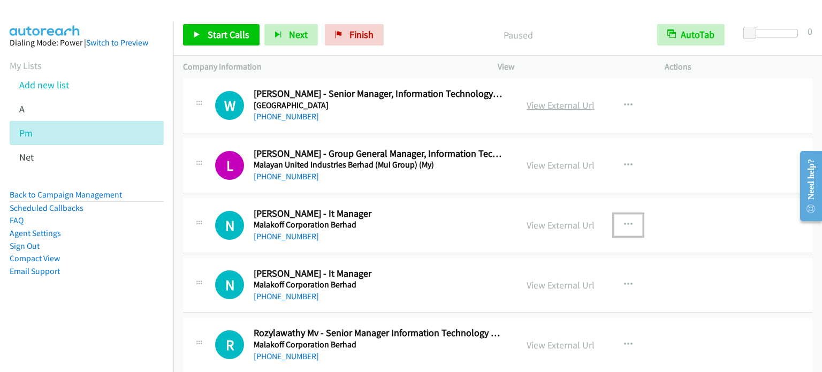
click at [569, 99] on link "View External Url" at bounding box center [561, 105] width 68 height 12
click at [233, 35] on span "Start Calls" at bounding box center [229, 34] width 42 height 12
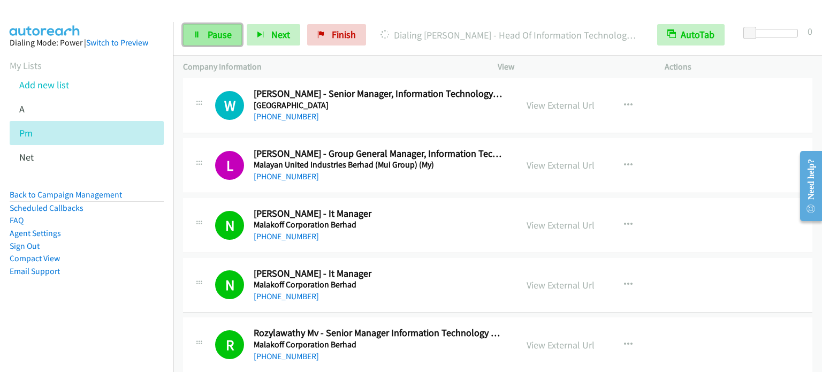
click at [213, 32] on span "Pause" at bounding box center [220, 34] width 24 height 12
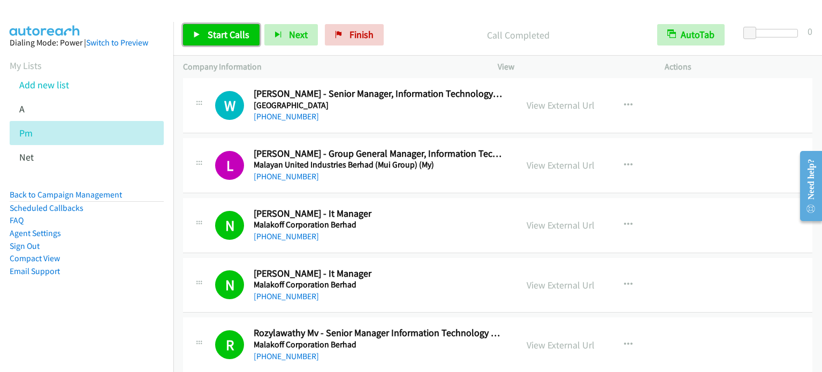
click at [232, 34] on span "Start Calls" at bounding box center [229, 34] width 42 height 12
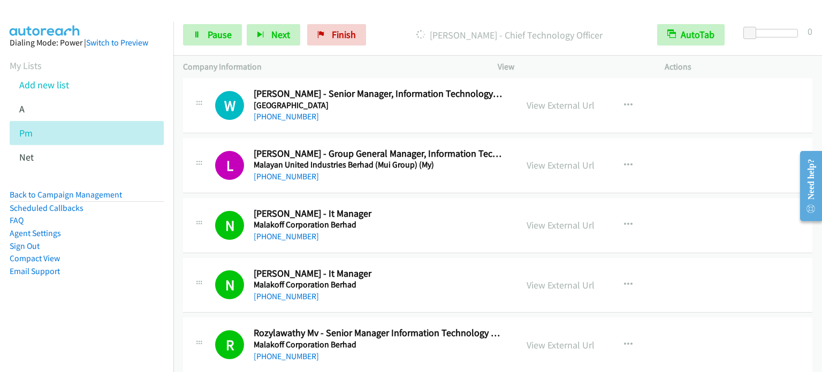
click at [132, 273] on li "Email Support" at bounding box center [87, 271] width 154 height 13
click at [218, 36] on span "Pause" at bounding box center [220, 34] width 24 height 12
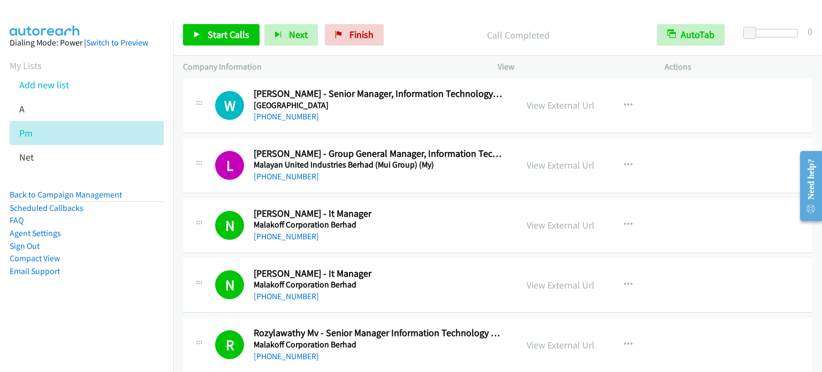
click at [132, 307] on aside "Dialing Mode: Power | Switch to Preview My Lists Add new list A Pm Net Back to …" at bounding box center [86, 174] width 173 height 304
click at [215, 36] on span "Start Calls" at bounding box center [229, 34] width 42 height 12
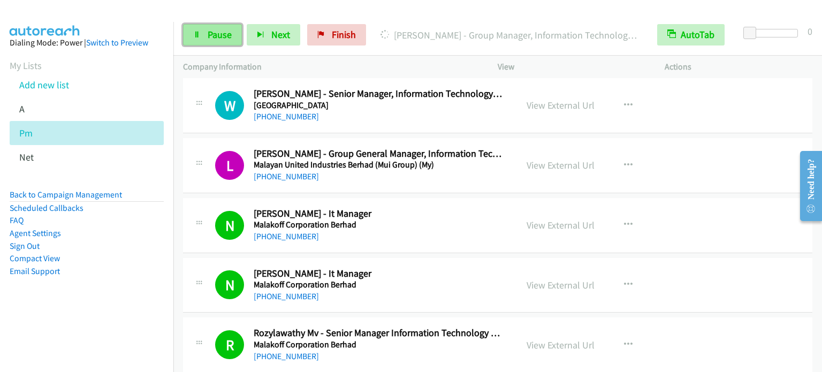
click at [209, 35] on span "Pause" at bounding box center [220, 34] width 24 height 12
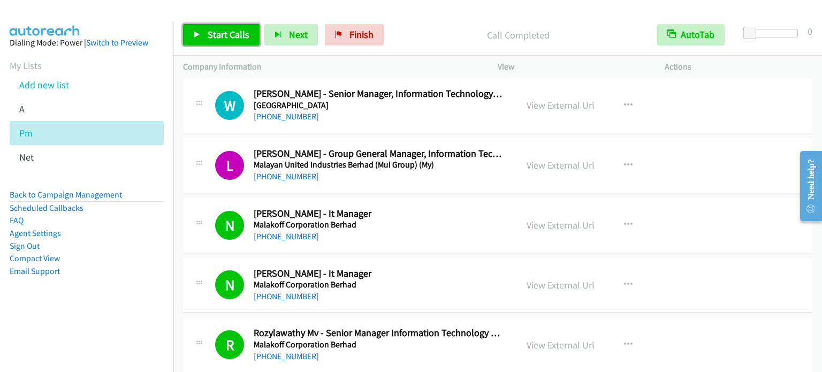
click at [211, 36] on span "Start Calls" at bounding box center [229, 34] width 42 height 12
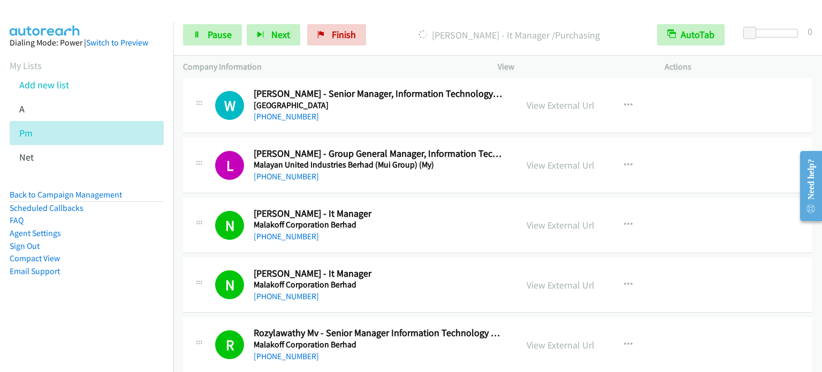
click at [132, 263] on li "Compact View" at bounding box center [87, 258] width 154 height 13
click at [217, 40] on link "Pause" at bounding box center [212, 34] width 59 height 21
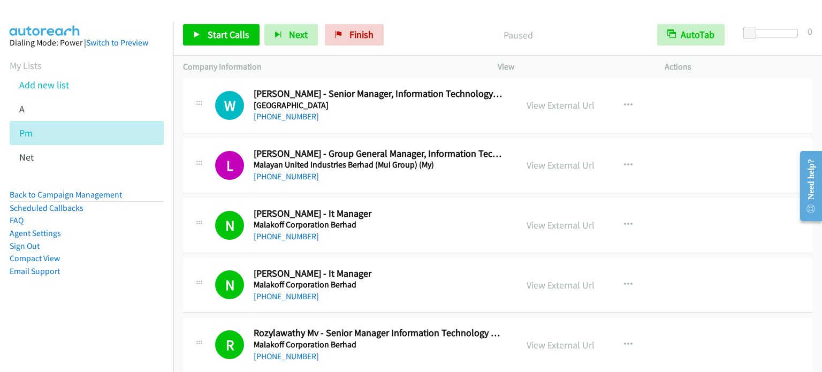
drag, startPoint x: 122, startPoint y: 306, endPoint x: 132, endPoint y: 253, distance: 53.9
click at [121, 305] on aside "Dialing Mode: Power | Switch to Preview My Lists Add new list A Pm Net Back to …" at bounding box center [86, 174] width 173 height 304
click at [233, 38] on span "Start Calls" at bounding box center [229, 34] width 42 height 12
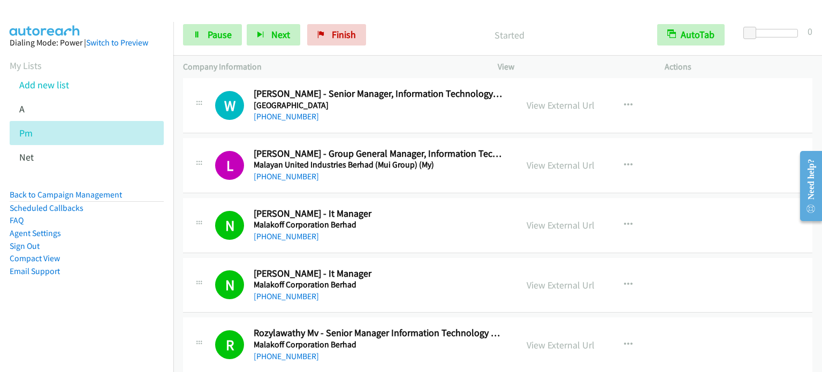
click at [108, 305] on aside "Dialing Mode: Power | Switch to Preview My Lists Add new list A Pm Net Back to …" at bounding box center [86, 174] width 173 height 304
click at [216, 36] on span "Pause" at bounding box center [220, 34] width 24 height 12
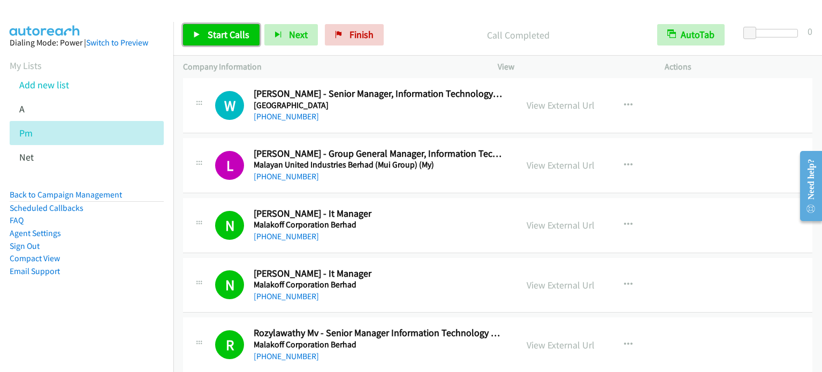
click at [232, 39] on span "Start Calls" at bounding box center [229, 34] width 42 height 12
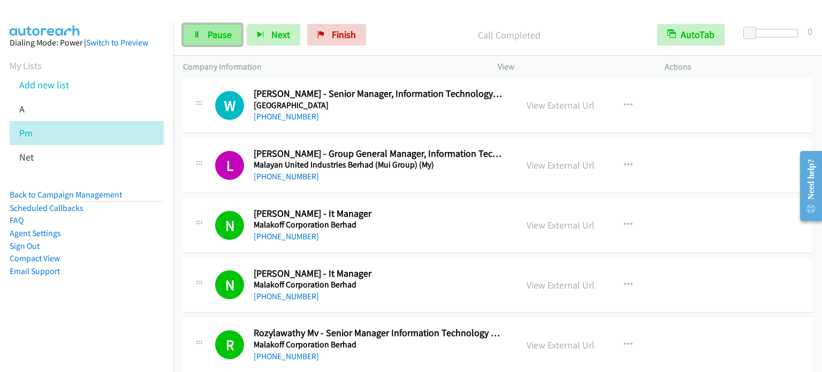
click at [219, 36] on span "Pause" at bounding box center [220, 34] width 24 height 12
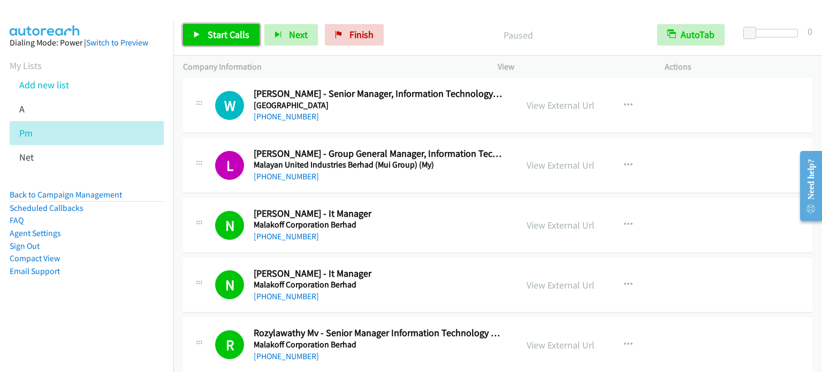
click at [220, 36] on span "Start Calls" at bounding box center [229, 34] width 42 height 12
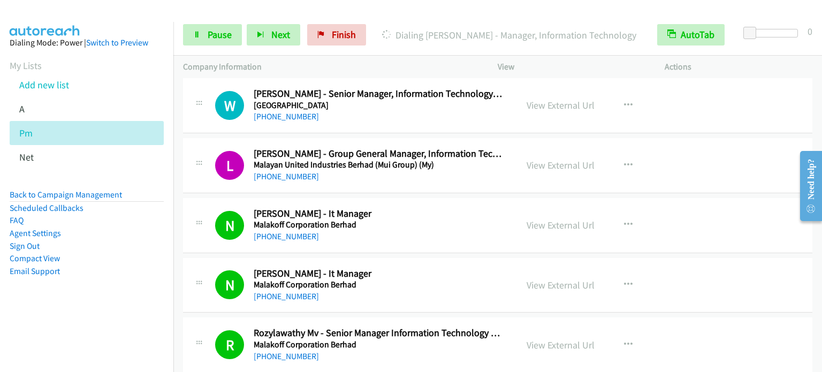
click at [126, 270] on li "Email Support" at bounding box center [87, 271] width 154 height 13
click at [212, 27] on link "Pause" at bounding box center [212, 34] width 59 height 21
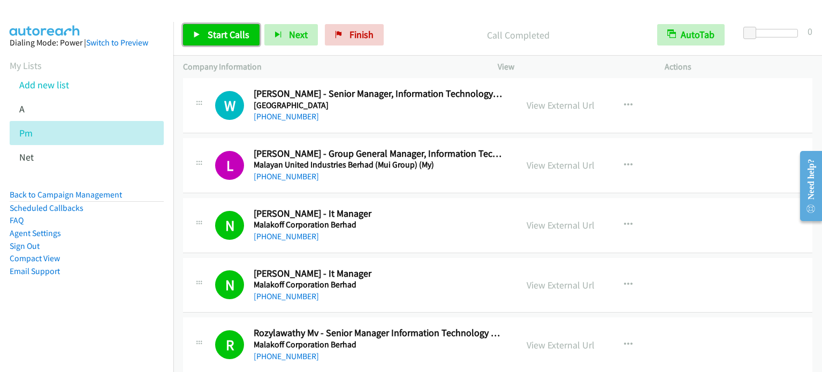
click at [226, 32] on span "Start Calls" at bounding box center [229, 34] width 42 height 12
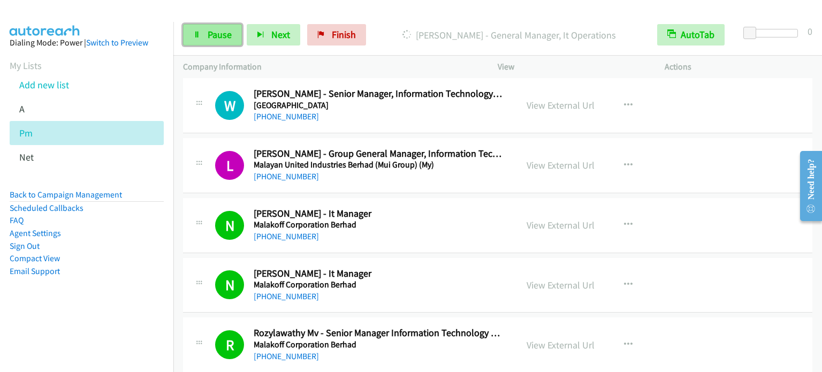
click at [209, 42] on link "Pause" at bounding box center [212, 34] width 59 height 21
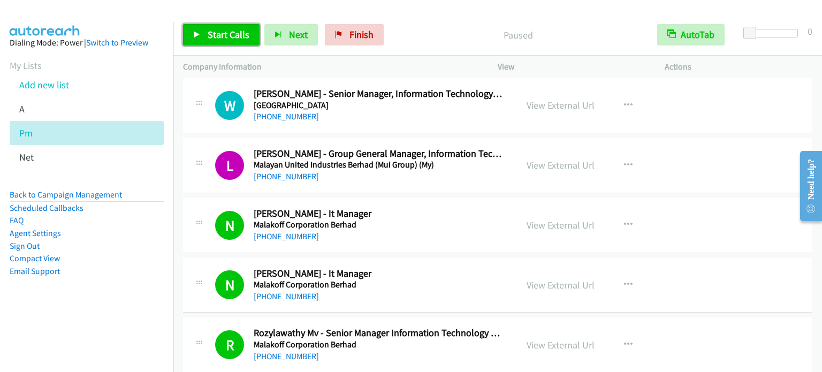
click at [217, 32] on span "Start Calls" at bounding box center [229, 34] width 42 height 12
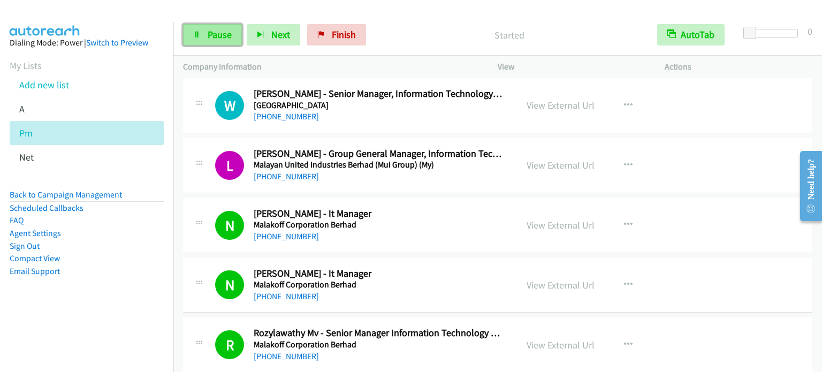
click at [227, 32] on span "Pause" at bounding box center [220, 34] width 24 height 12
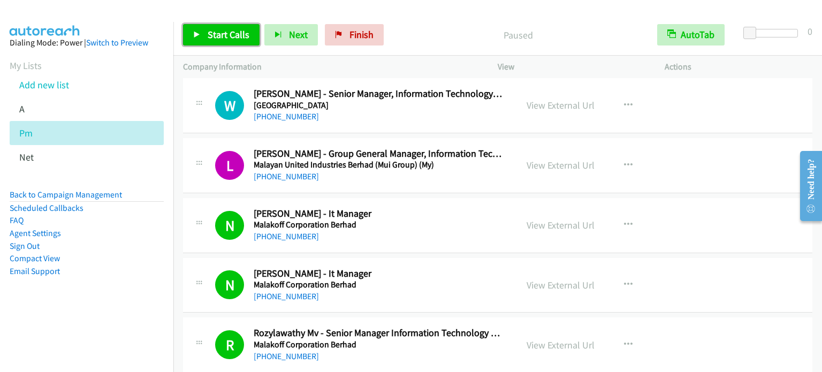
click at [223, 33] on span "Start Calls" at bounding box center [229, 34] width 42 height 12
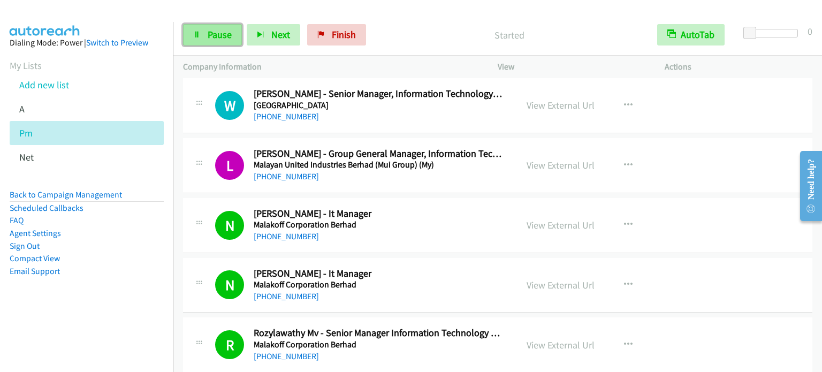
click at [226, 33] on span "Pause" at bounding box center [220, 34] width 24 height 12
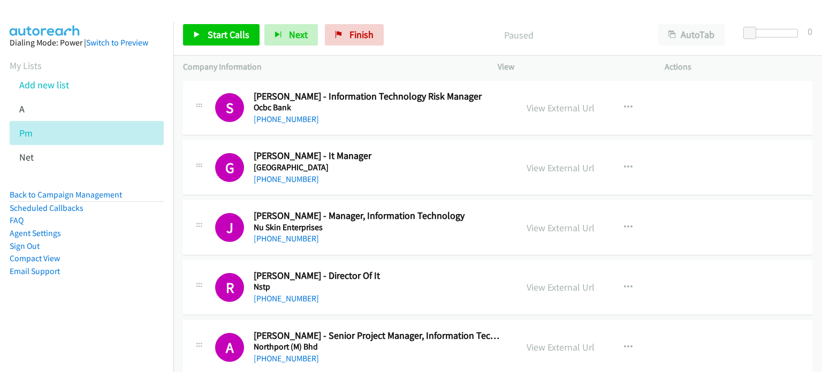
drag, startPoint x: 131, startPoint y: 238, endPoint x: 349, endPoint y: 97, distance: 259.3
click at [131, 238] on li "Agent Settings" at bounding box center [87, 233] width 154 height 13
click at [605, 29] on p "Paused" at bounding box center [518, 35] width 241 height 14
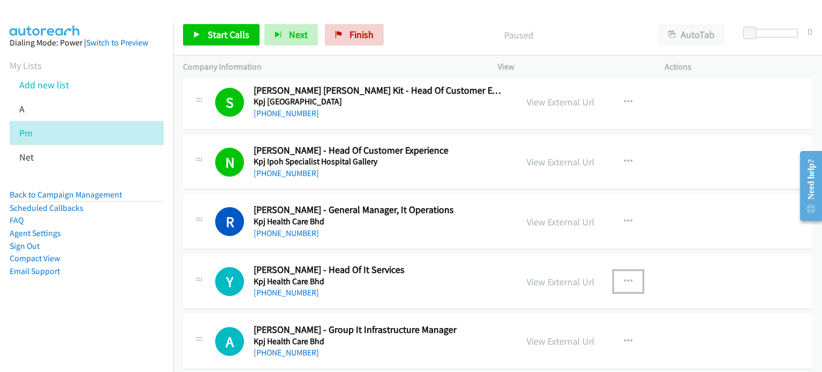
click at [625, 277] on icon "button" at bounding box center [628, 281] width 9 height 9
click at [133, 224] on li "FAQ" at bounding box center [87, 220] width 154 height 13
click at [623, 268] on div at bounding box center [411, 186] width 822 height 372
click at [625, 277] on icon "button" at bounding box center [628, 281] width 9 height 9
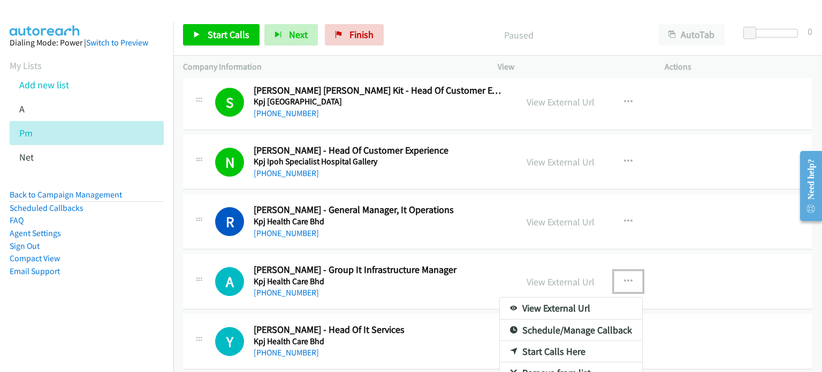
click at [553, 341] on link "Start Calls Here" at bounding box center [571, 351] width 142 height 21
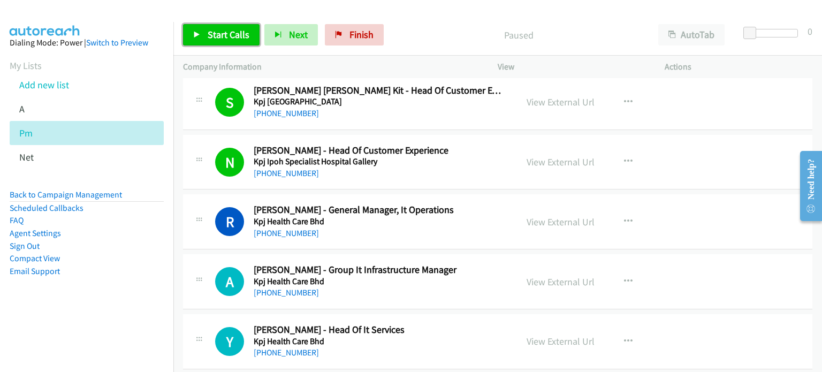
click at [229, 30] on span "Start Calls" at bounding box center [229, 34] width 42 height 12
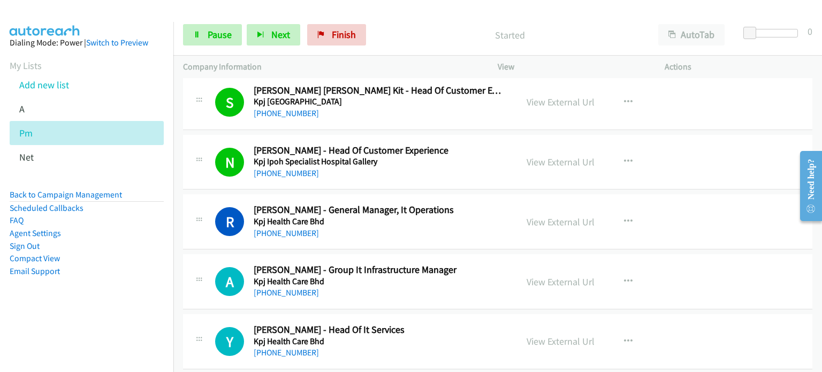
click at [105, 296] on aside "Dialing Mode: Power | Switch to Preview My Lists Add new list A Pm Net Back to …" at bounding box center [86, 174] width 173 height 304
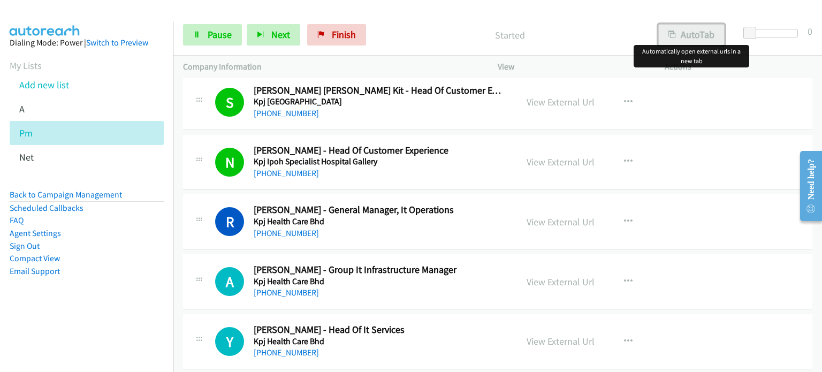
click at [695, 35] on button "AutoTab" at bounding box center [691, 34] width 66 height 21
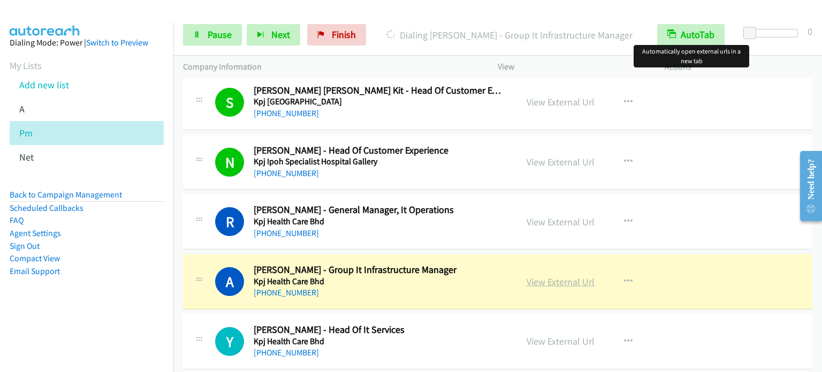
click at [567, 276] on link "View External Url" at bounding box center [561, 282] width 68 height 12
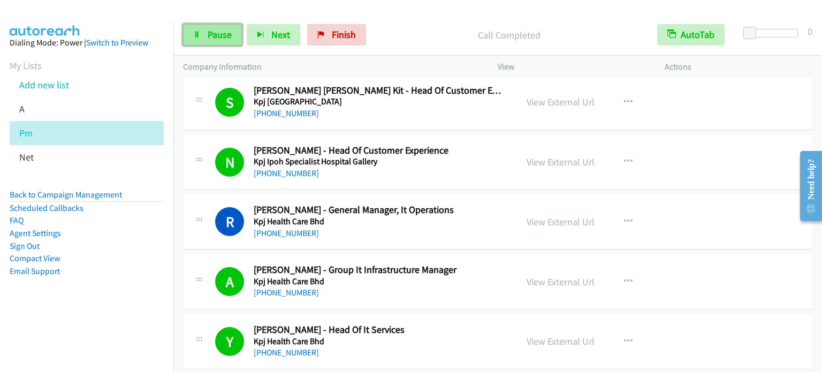
click at [212, 36] on span "Pause" at bounding box center [220, 34] width 24 height 12
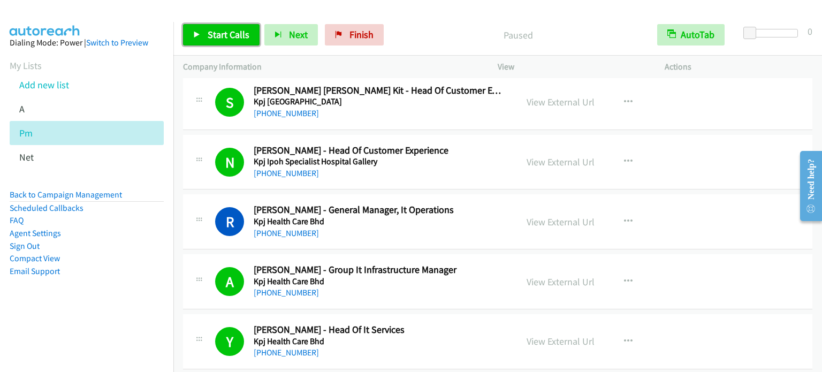
click at [216, 40] on link "Start Calls" at bounding box center [221, 34] width 77 height 21
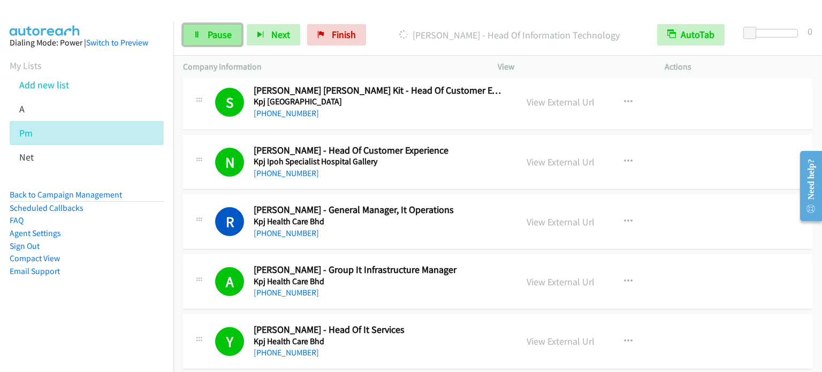
click at [211, 35] on span "Pause" at bounding box center [220, 34] width 24 height 12
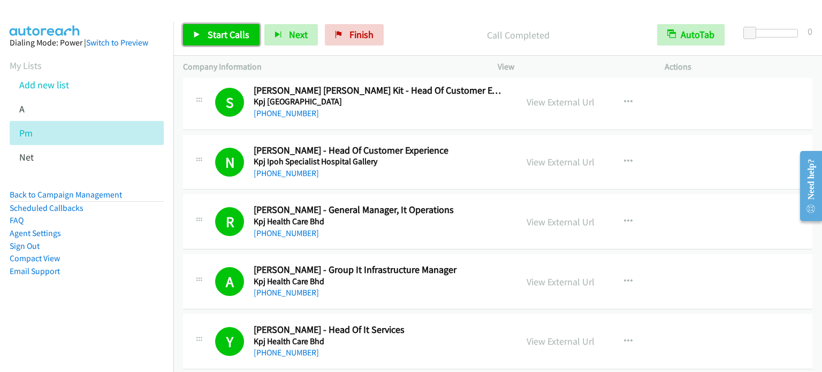
click at [235, 24] on link "Start Calls" at bounding box center [221, 34] width 77 height 21
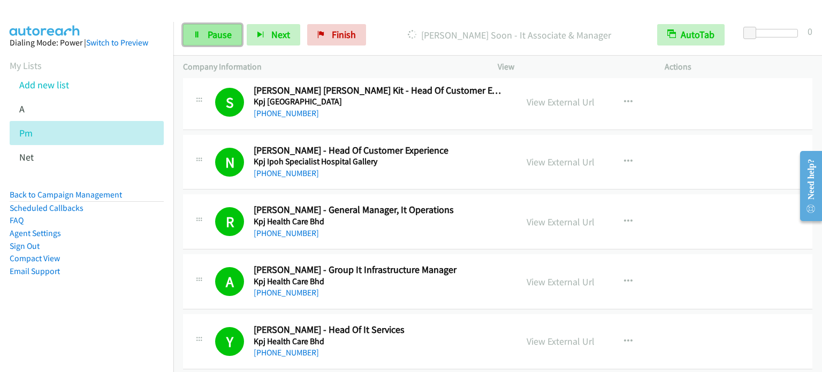
click at [227, 37] on span "Pause" at bounding box center [220, 34] width 24 height 12
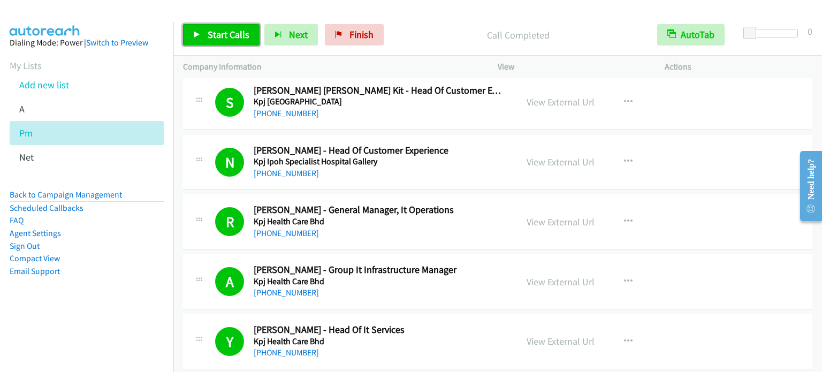
click at [211, 36] on span "Start Calls" at bounding box center [229, 34] width 42 height 12
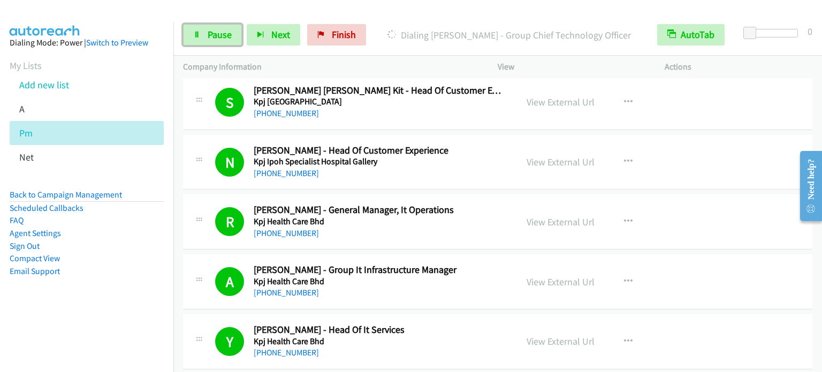
drag, startPoint x: 219, startPoint y: 32, endPoint x: 241, endPoint y: 17, distance: 26.1
click at [219, 32] on span "Pause" at bounding box center [220, 34] width 24 height 12
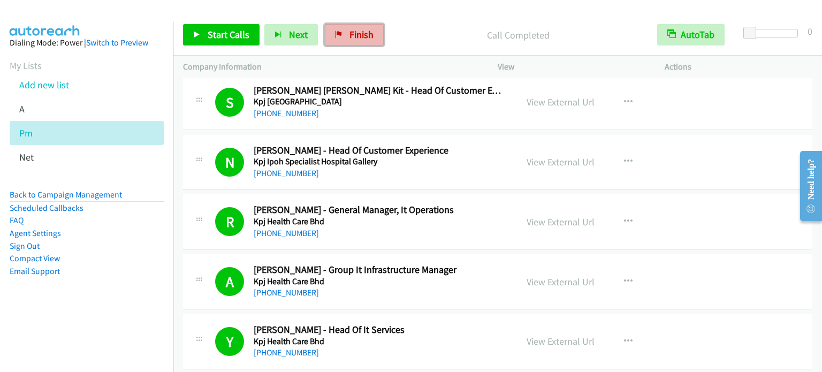
click at [353, 29] on span "Finish" at bounding box center [361, 34] width 24 height 12
